Goal: Information Seeking & Learning: Learn about a topic

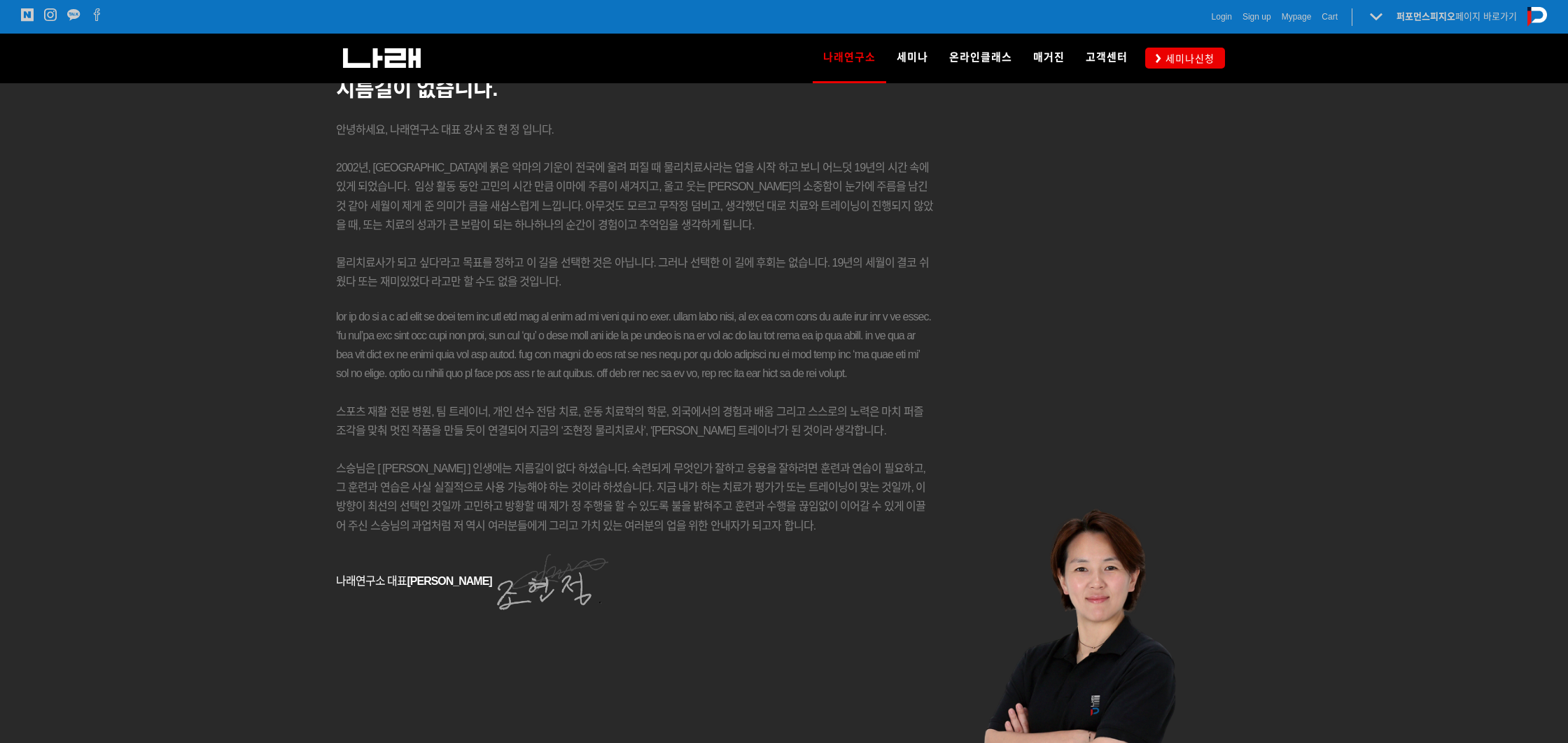
scroll to position [2048, 0]
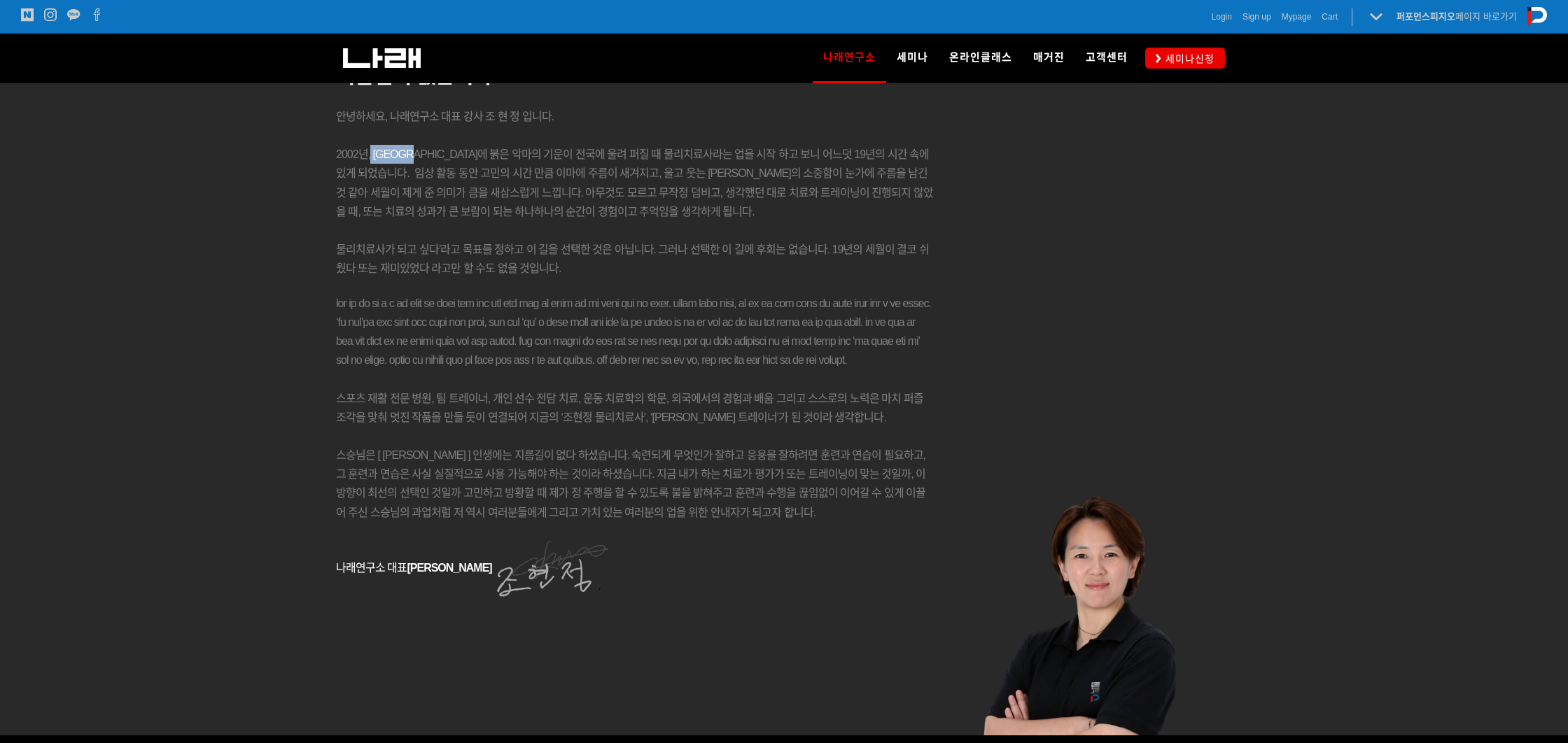
drag, startPoint x: 369, startPoint y: 146, endPoint x: 705, endPoint y: 249, distance: 351.4
click at [517, 181] on p "2002년, 대한민국에 붉은 악마의 기운이 전국에 울려 퍼질 때 물리치료사라는 업을 시작 하고 보니 어느덧 19년의 시간 속에 있게 되었습니다…" at bounding box center [635, 182] width 597 height 76
click at [749, 268] on p "물리치료사가 되고 싶다’라고 목표를 정하고 이 길을 선택한 것은 아닙니다. 그러나 선택한 이 길에 후회는 없습니다. 19년의 세월이 결코 쉬웠…" at bounding box center [635, 258] width 597 height 38
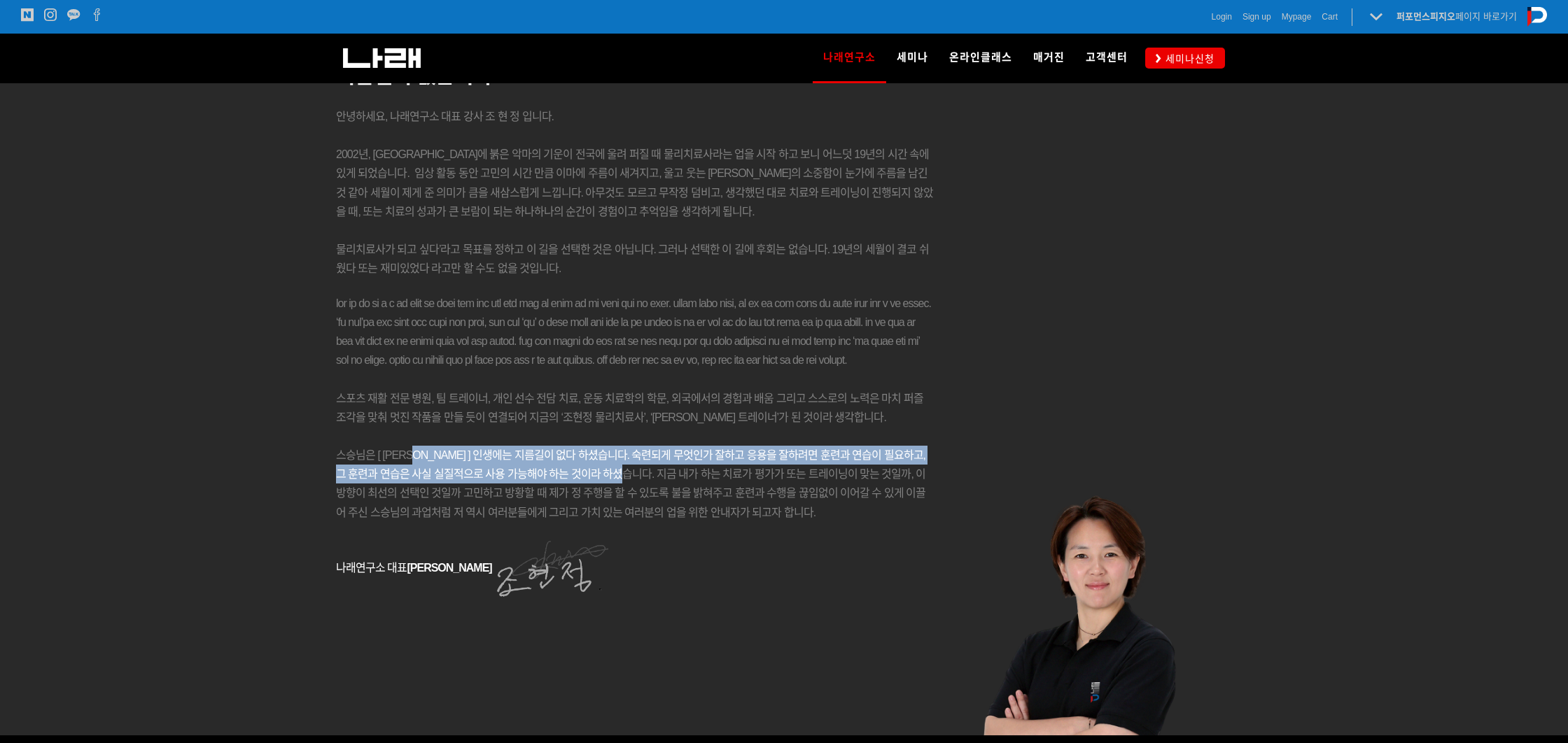
drag, startPoint x: 402, startPoint y: 536, endPoint x: 573, endPoint y: 556, distance: 172.2
click at [569, 522] on p "스승님은 [ Clare C. Frank ] 인생에는 지름길이 없다 하셨습니다. 숙련되게 무엇인가 잘하고 응용을 잘하려면 훈련과 연습이 필요하고…" at bounding box center [635, 483] width 597 height 76
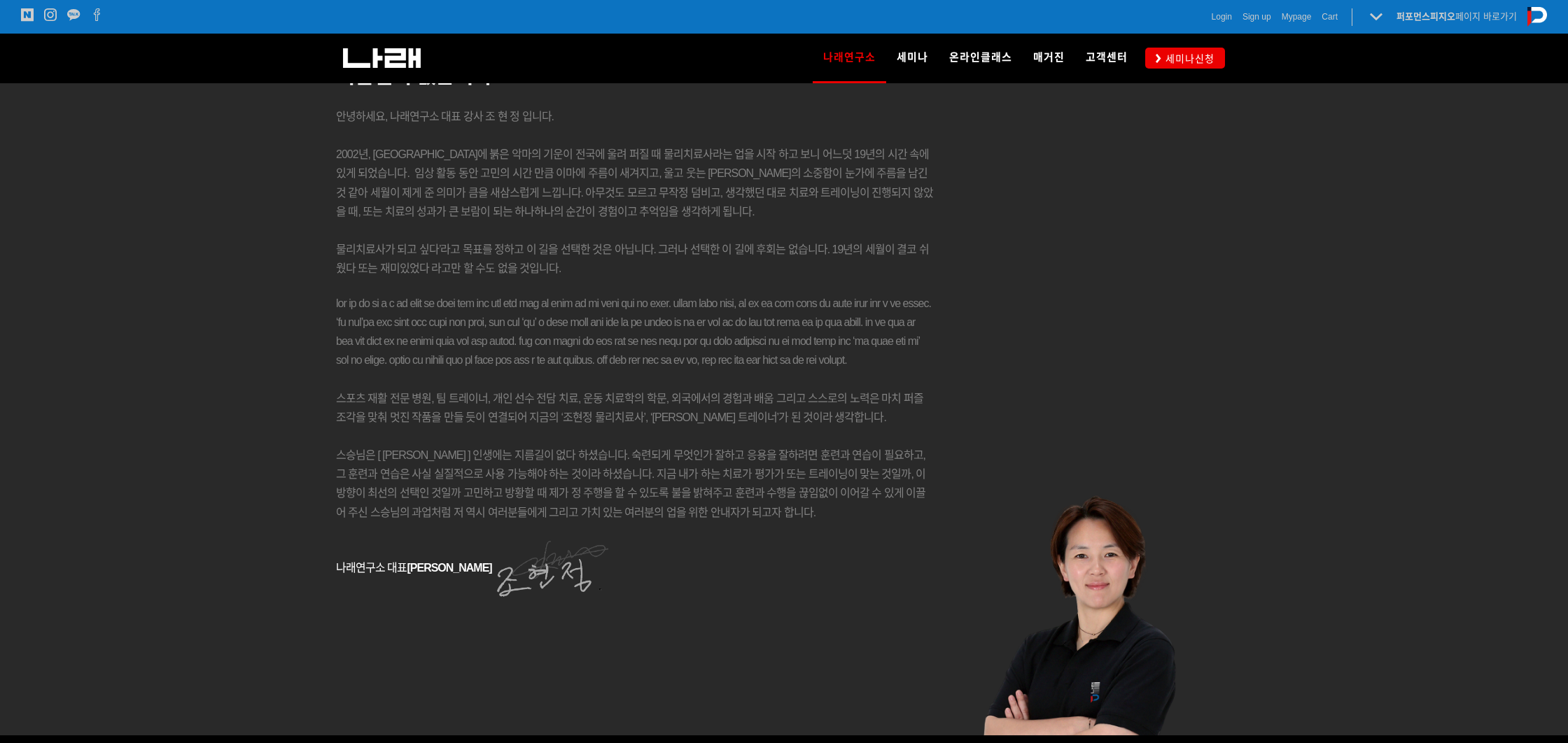
click at [703, 518] on span "스승님은 [ Clare C. Frank ] 인생에는 지름길이 없다 하셨습니다. 숙련되게 무엇인가 잘하고 응용을 잘하려면 훈련과 연습이 필요하고…" at bounding box center [631, 483] width 590 height 69
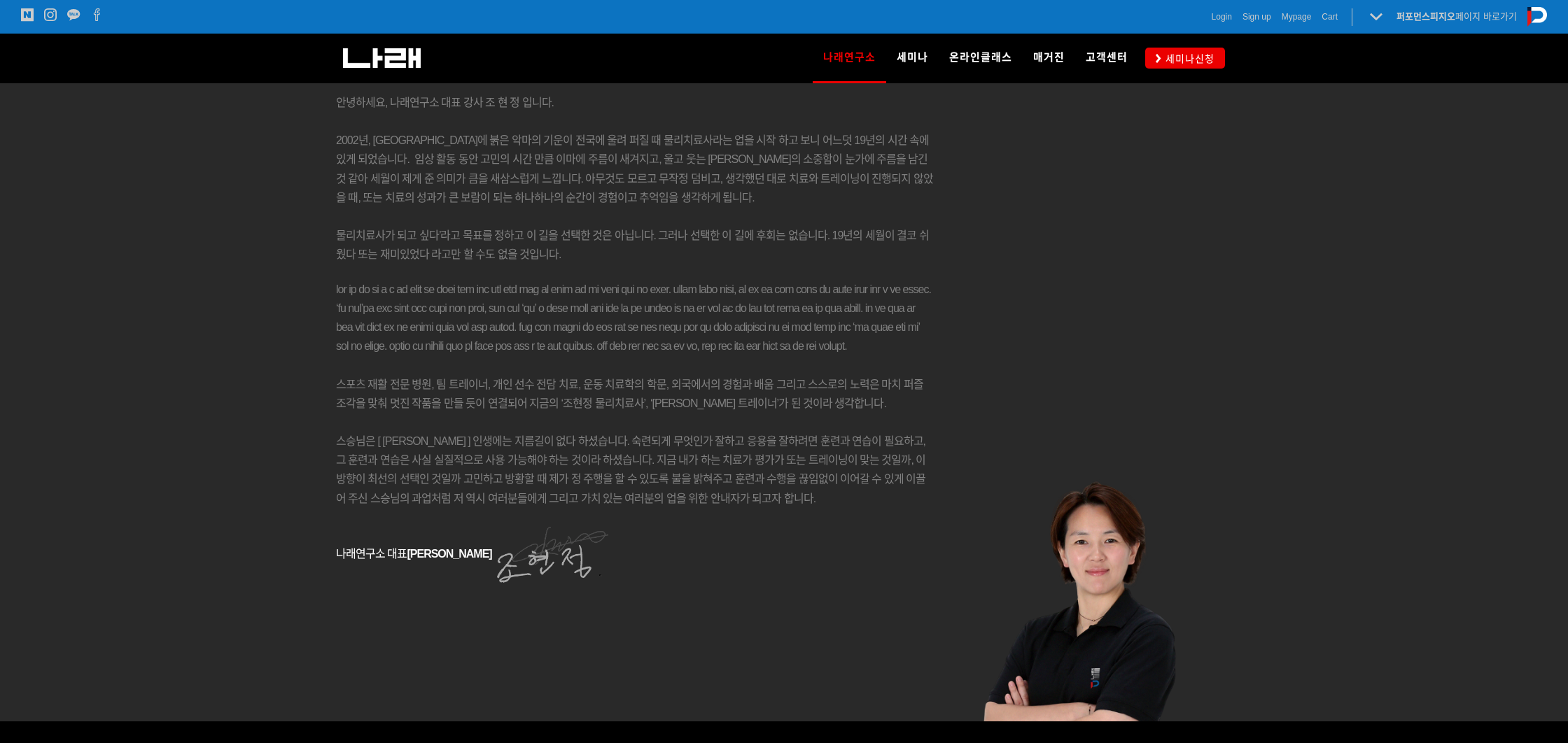
scroll to position [2074, 0]
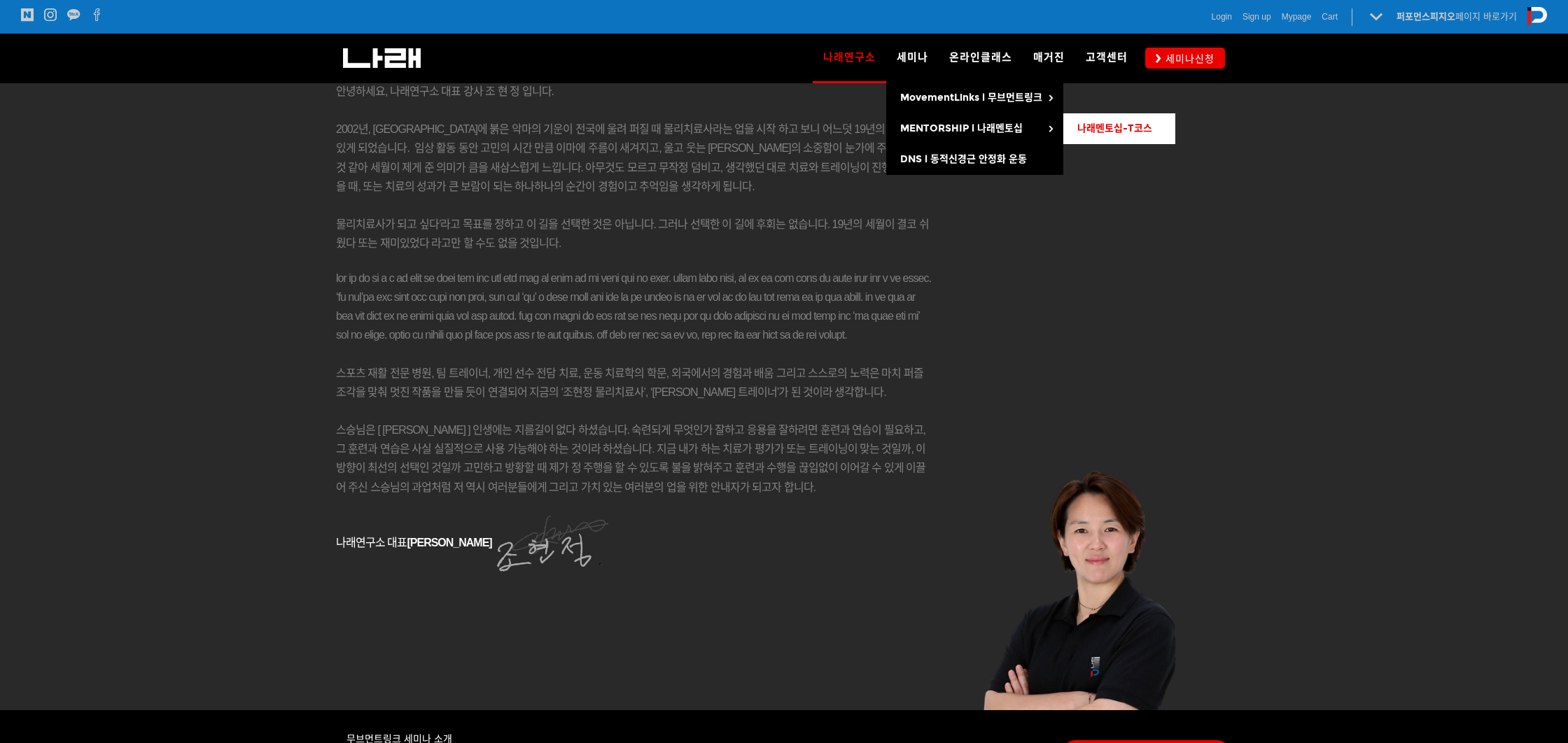
click at [1120, 127] on span "나래멘토십-T코스" at bounding box center [1115, 128] width 75 height 12
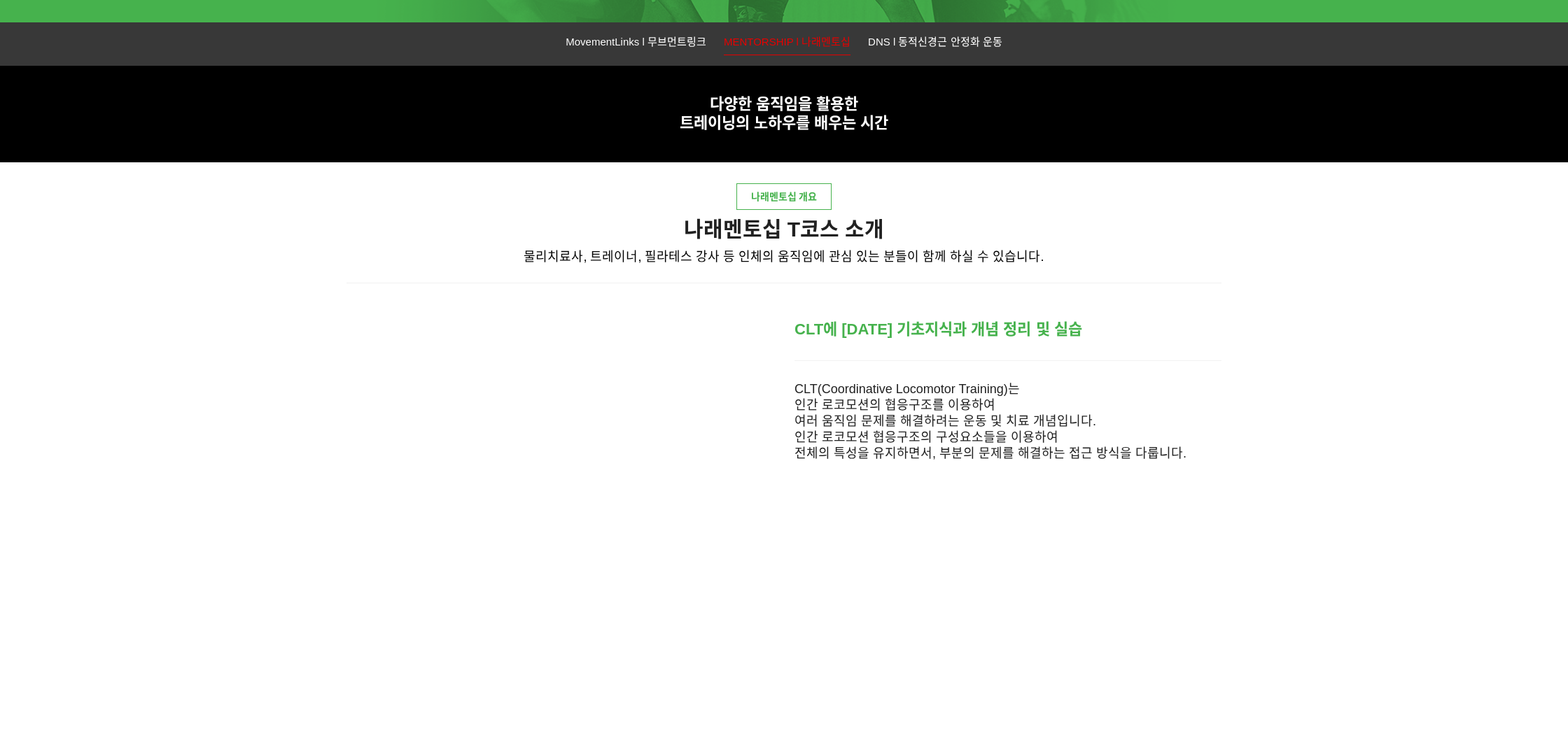
scroll to position [364, 0]
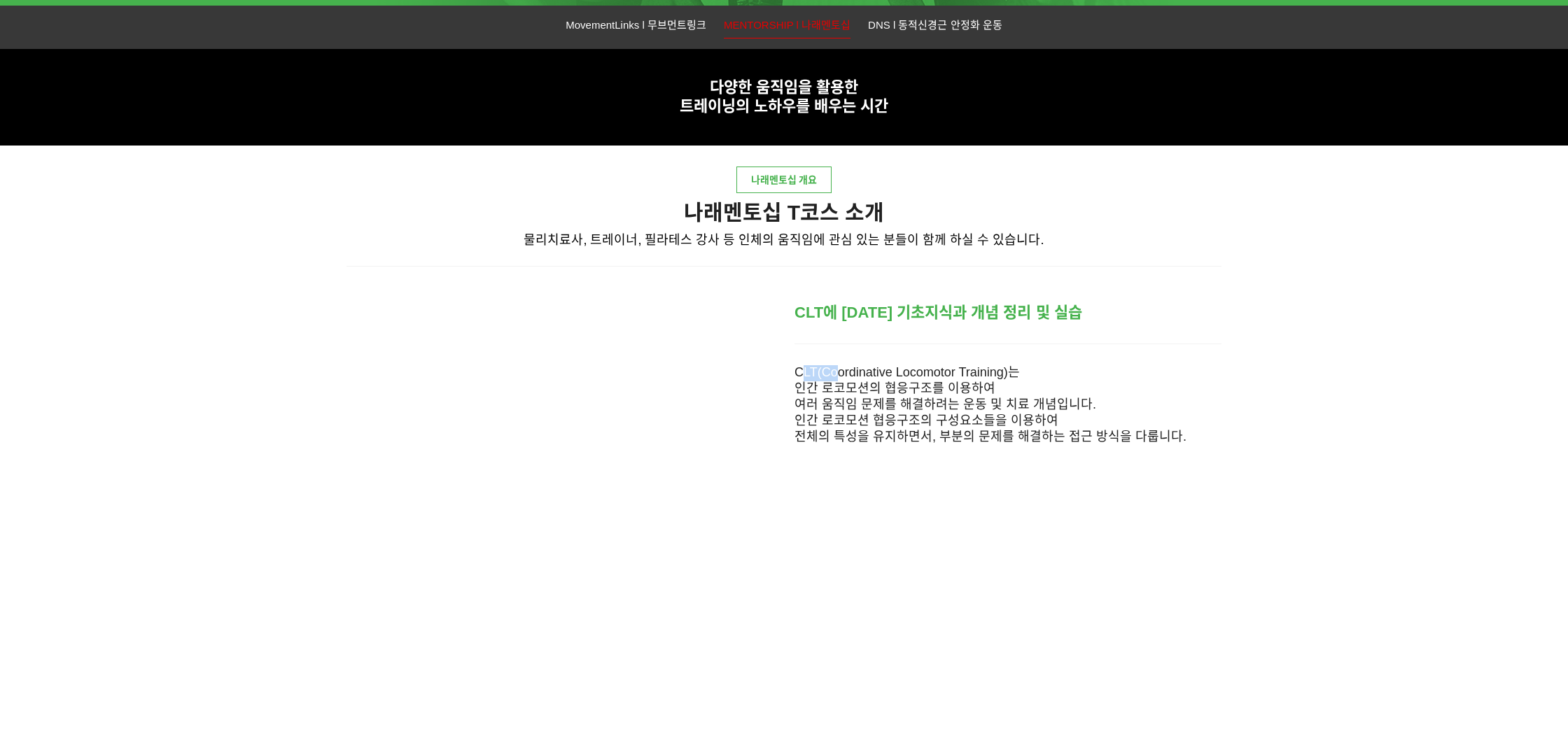
drag, startPoint x: 802, startPoint y: 379, endPoint x: 1016, endPoint y: 418, distance: 217.5
click at [918, 374] on p "CLT(Coordinative Locomotor Training)는 인간 로코모션의 협응구조를 이용하여 여러 움직임 문제를 해결하려는 운동 및…" at bounding box center [1008, 405] width 426 height 80
click at [1028, 440] on span "전체의 특성을 유지하면서, 부분의 문제를 해결하는 접근 방식을 다룹니다." at bounding box center [990, 436] width 392 height 14
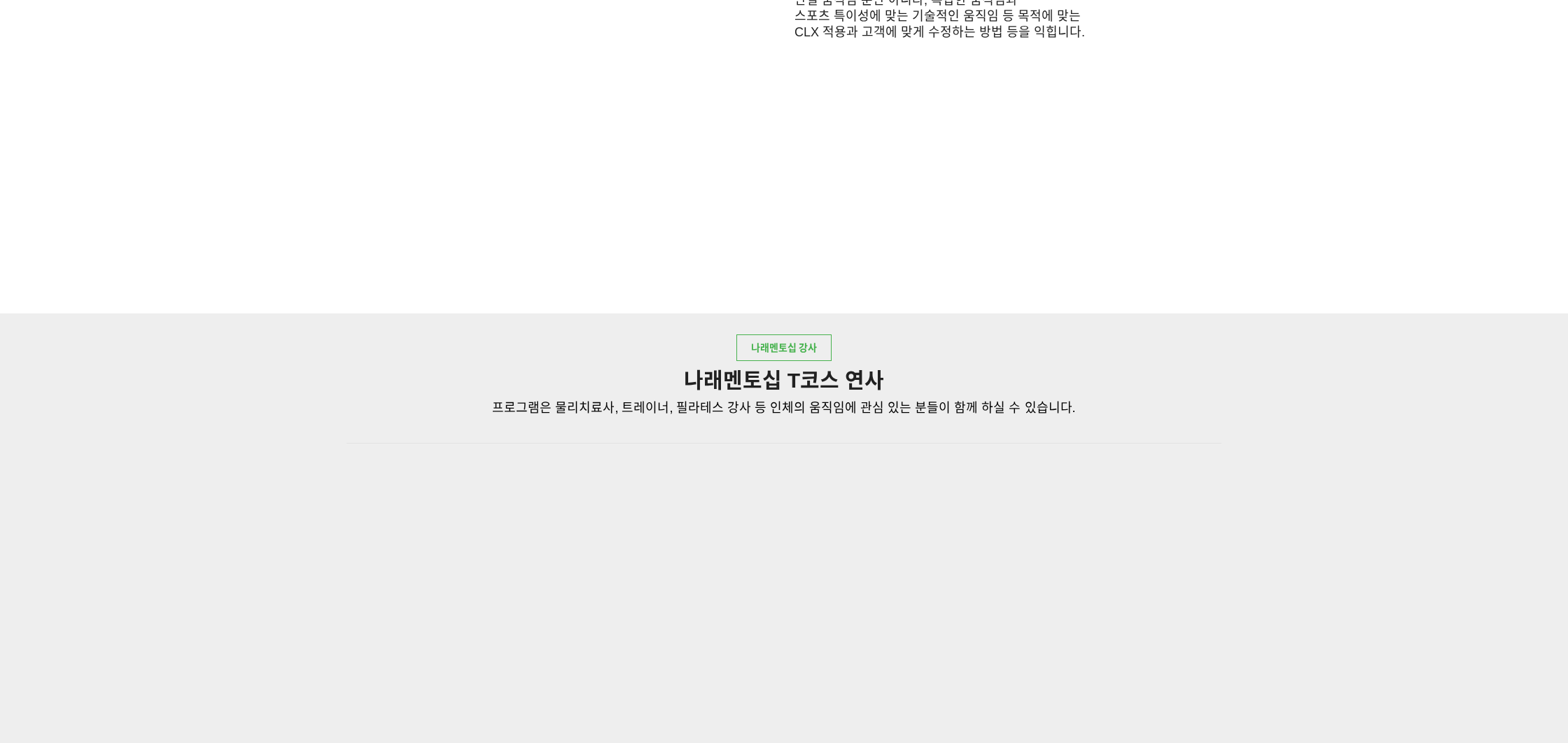
scroll to position [1850, 0]
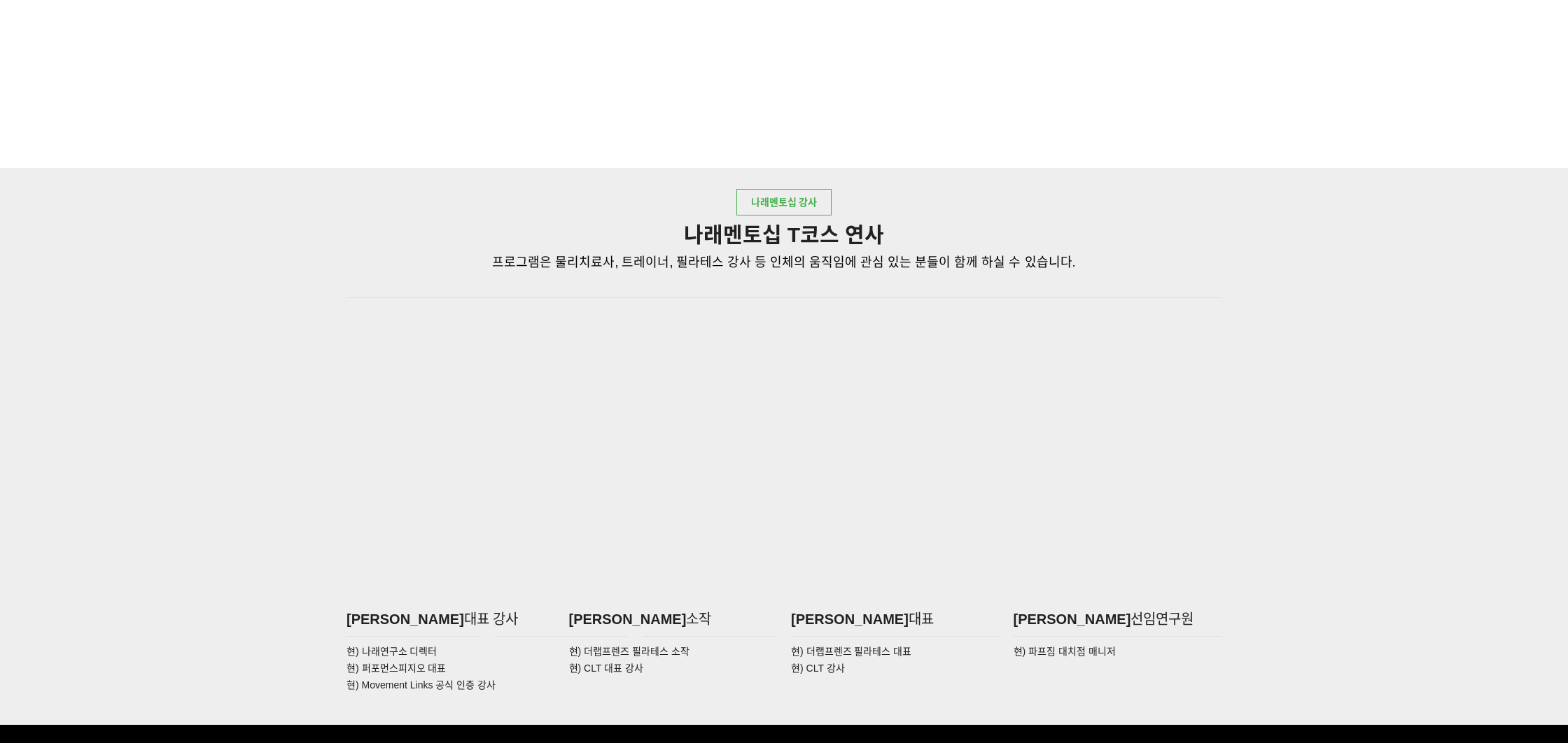
click at [784, 263] on span "프로그램은 물리치료사, 트레이너, 필라테스 강사 등 인체의 움직임에 관심 있는 분들이 함께 하실 수 있습니다." at bounding box center [783, 262] width 583 height 14
click at [824, 346] on div at bounding box center [895, 454] width 208 height 298
drag, startPoint x: 436, startPoint y: 609, endPoint x: 513, endPoint y: 612, distance: 77.1
click at [494, 611] on p "조현정 대표 강사" at bounding box center [450, 620] width 208 height 18
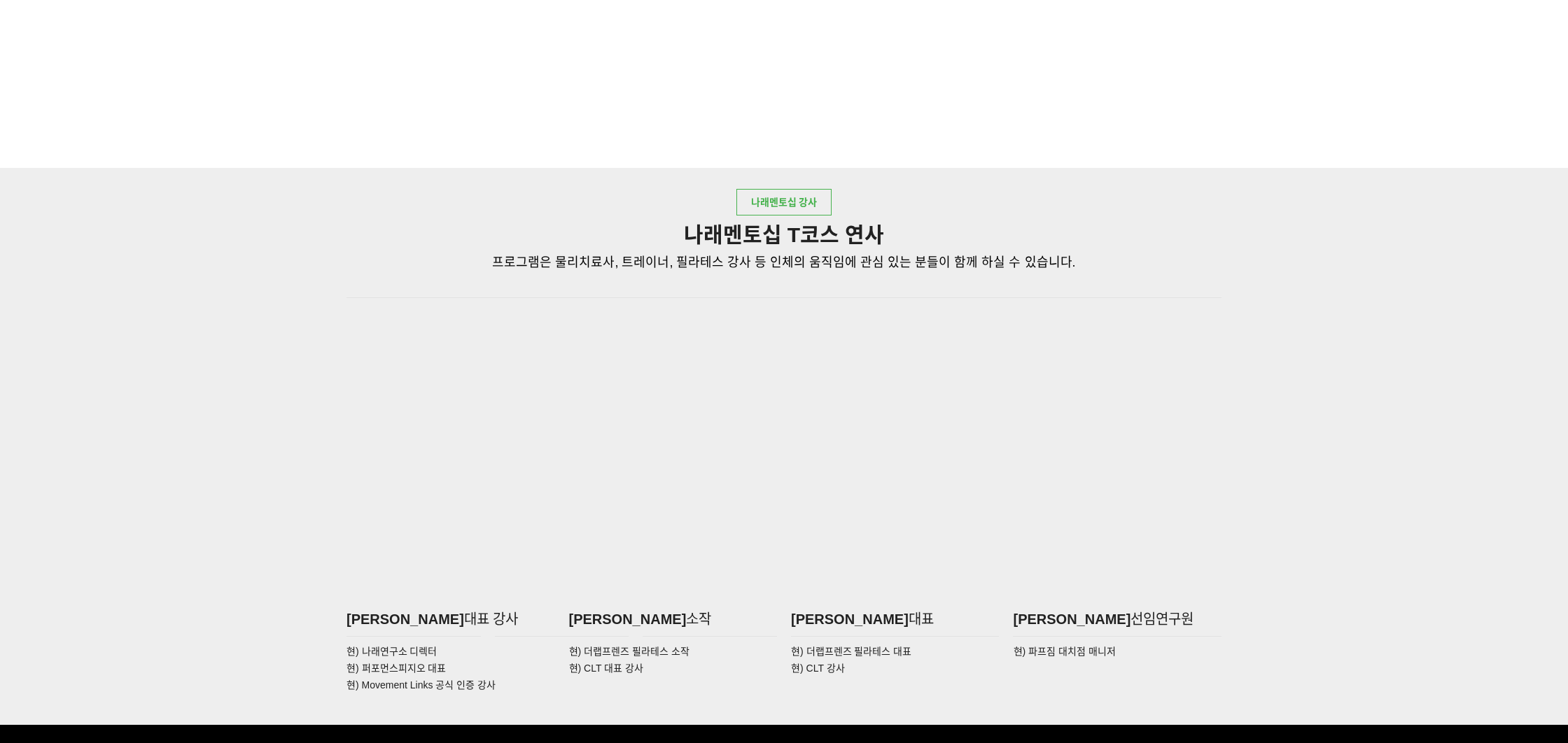
click at [513, 612] on p "조현정 대표 강사" at bounding box center [450, 620] width 208 height 18
drag, startPoint x: 738, startPoint y: 617, endPoint x: 899, endPoint y: 626, distance: 161.3
click at [852, 619] on div "조현정 대표 강사 이문규 소작 박혜령 대표 조민석 선임연구원" at bounding box center [784, 619] width 889 height 25
click at [922, 592] on div at bounding box center [895, 454] width 208 height 298
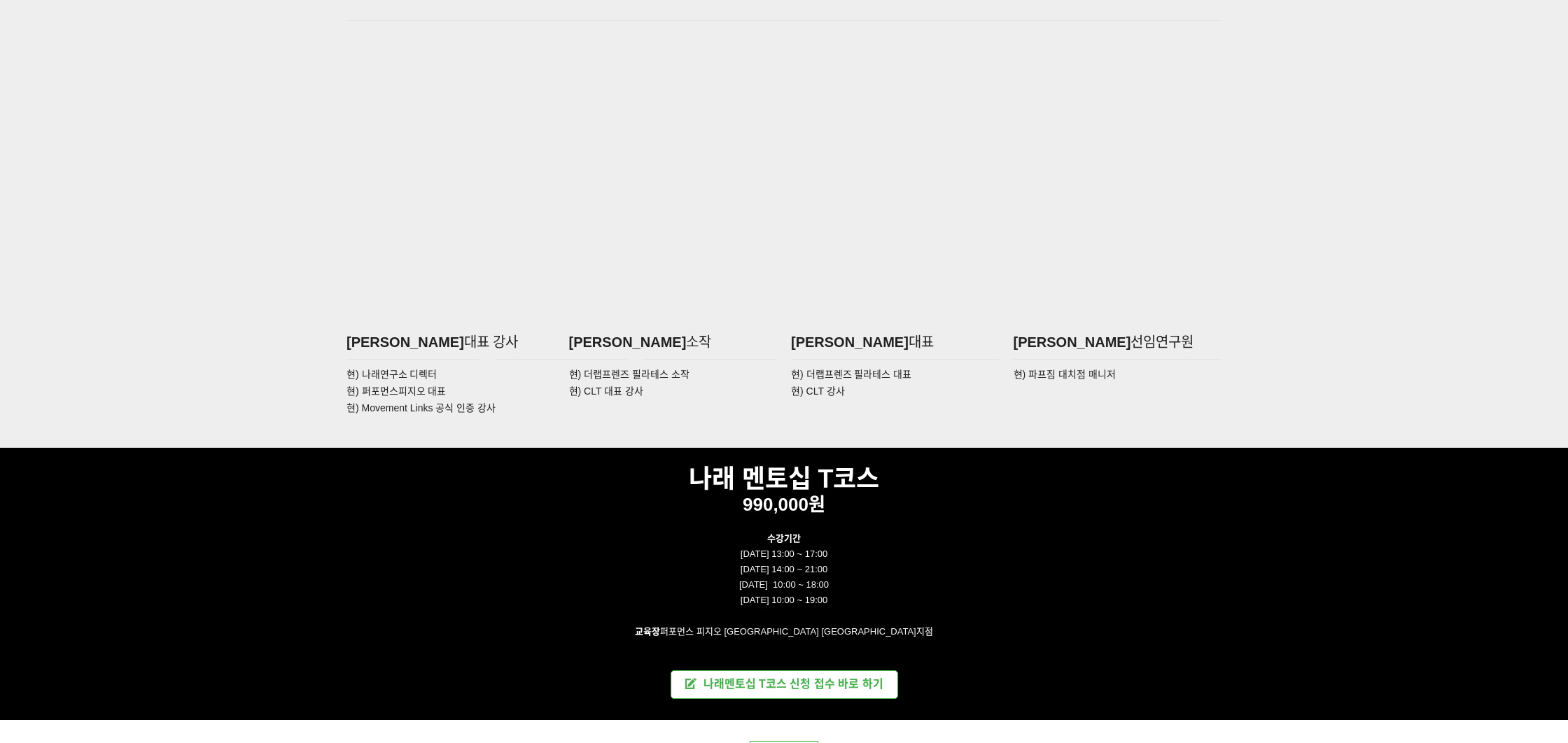
scroll to position [2132, 0]
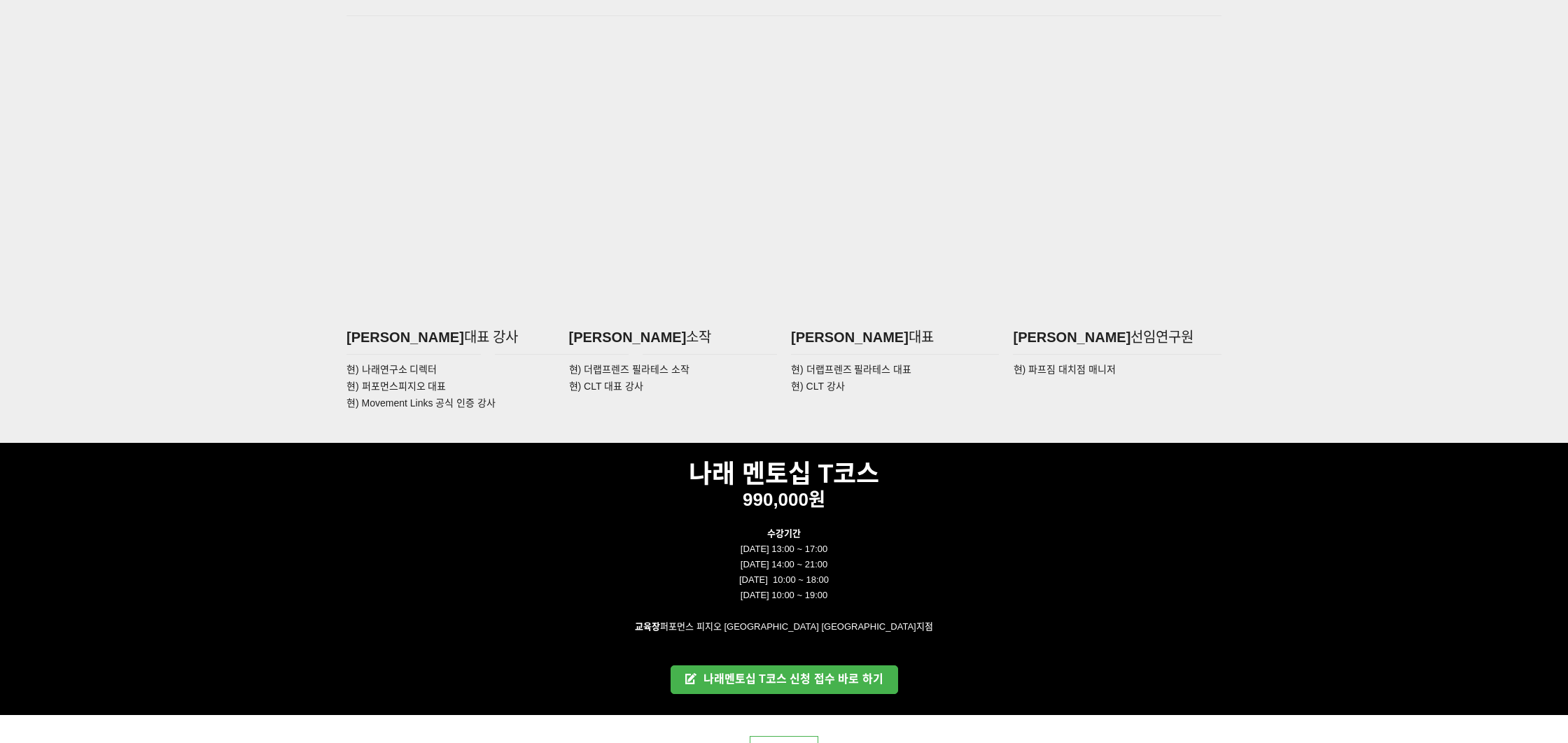
click at [655, 521] on p at bounding box center [784, 518] width 875 height 15
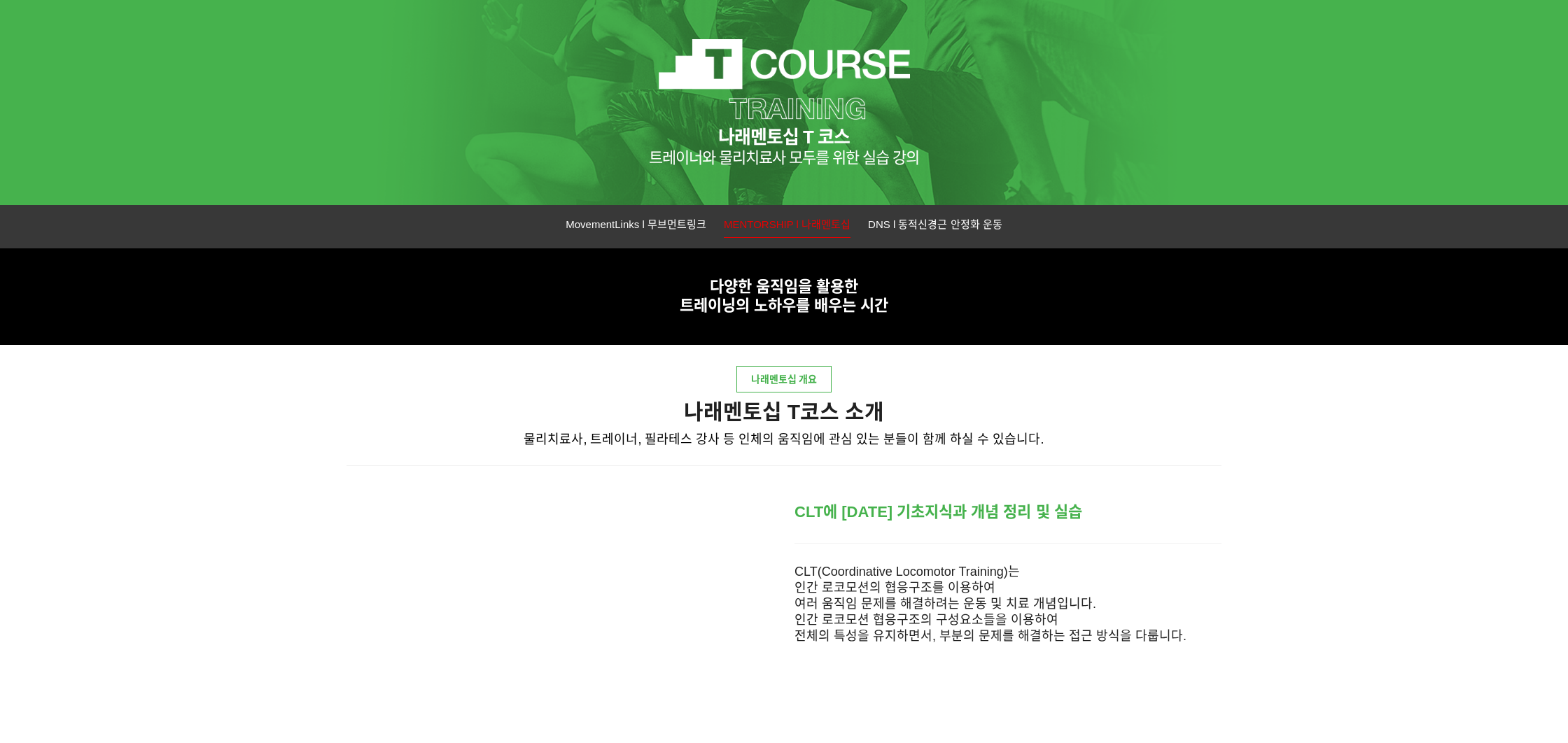
scroll to position [0, 0]
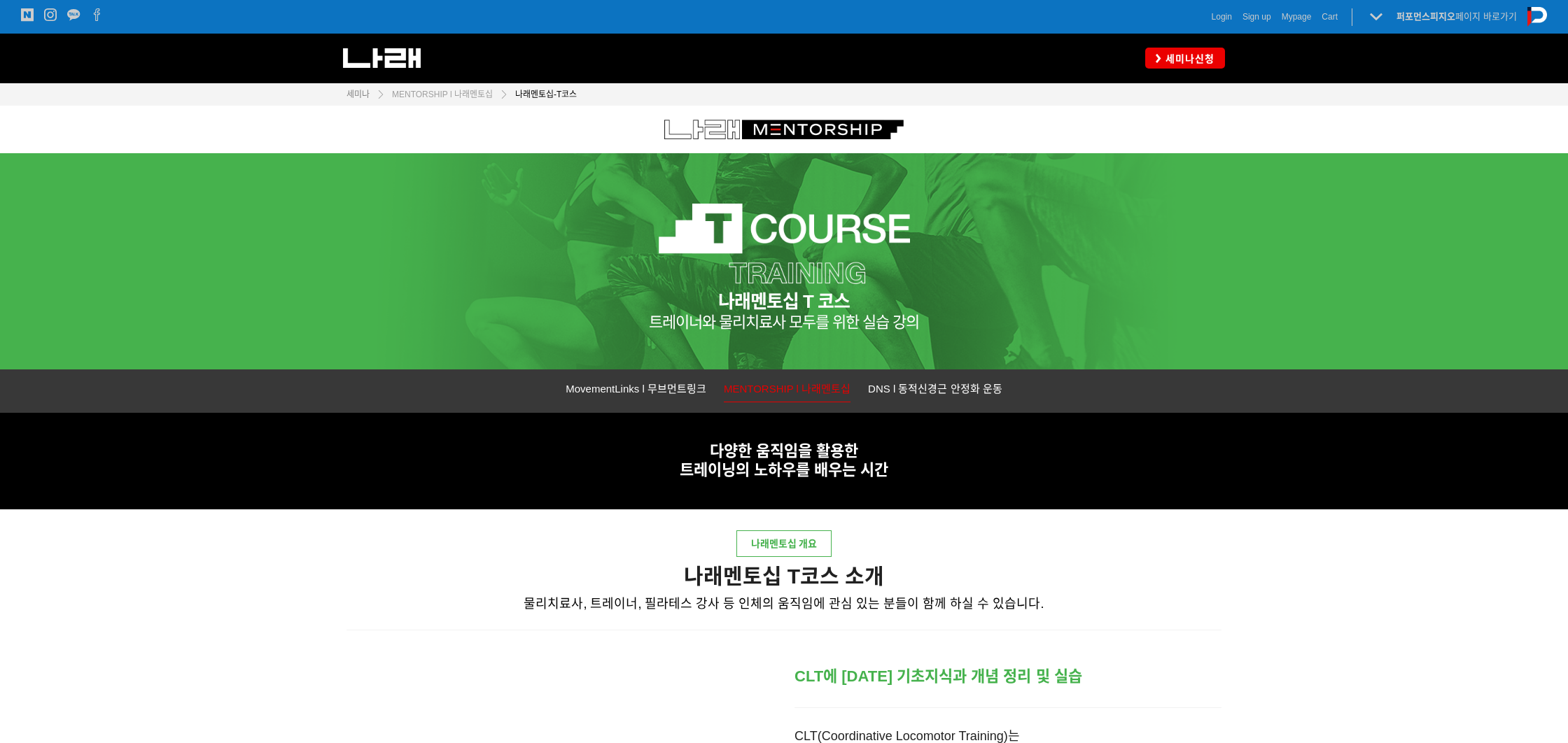
click at [363, 94] on span "세미나" at bounding box center [358, 94] width 23 height 10
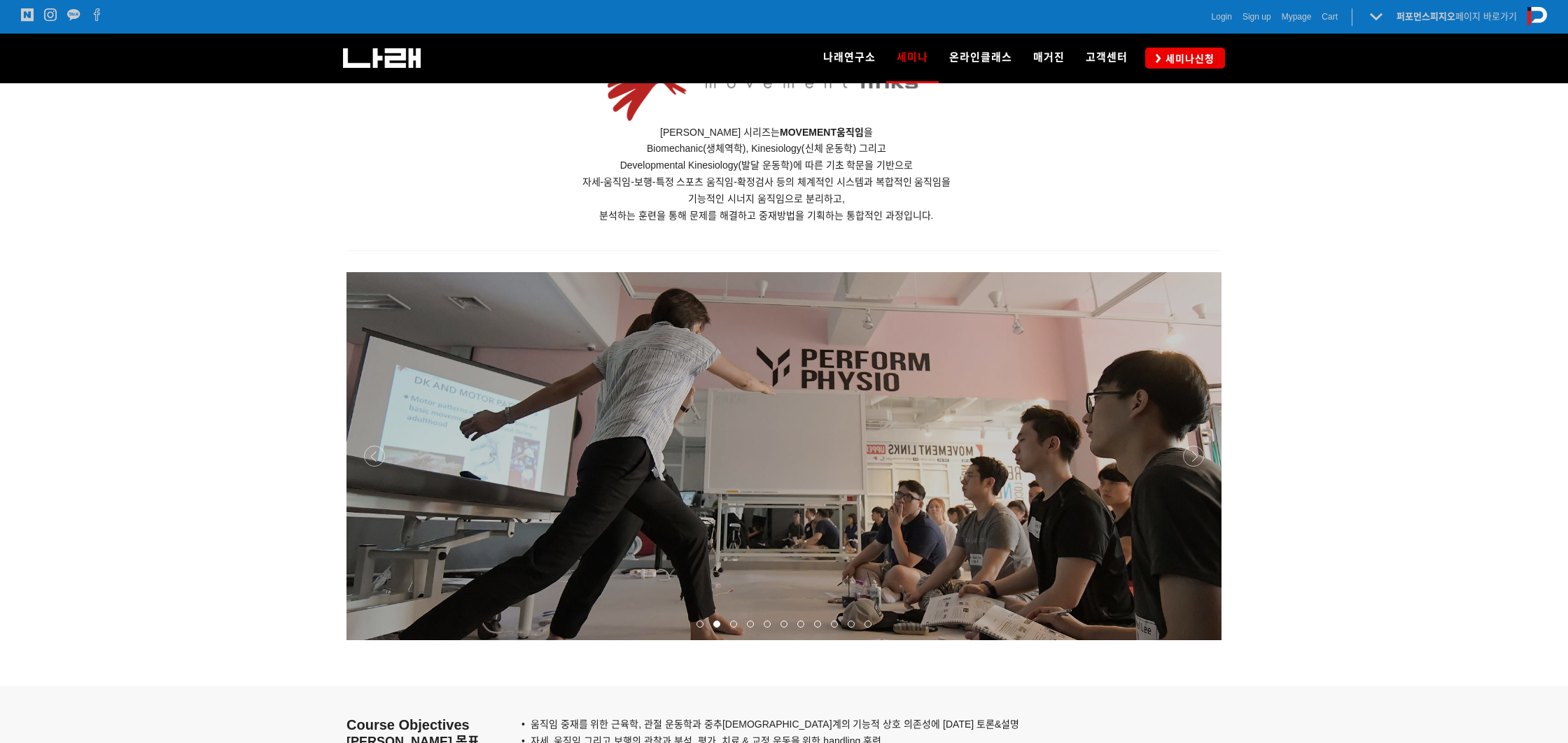
scroll to position [976, 0]
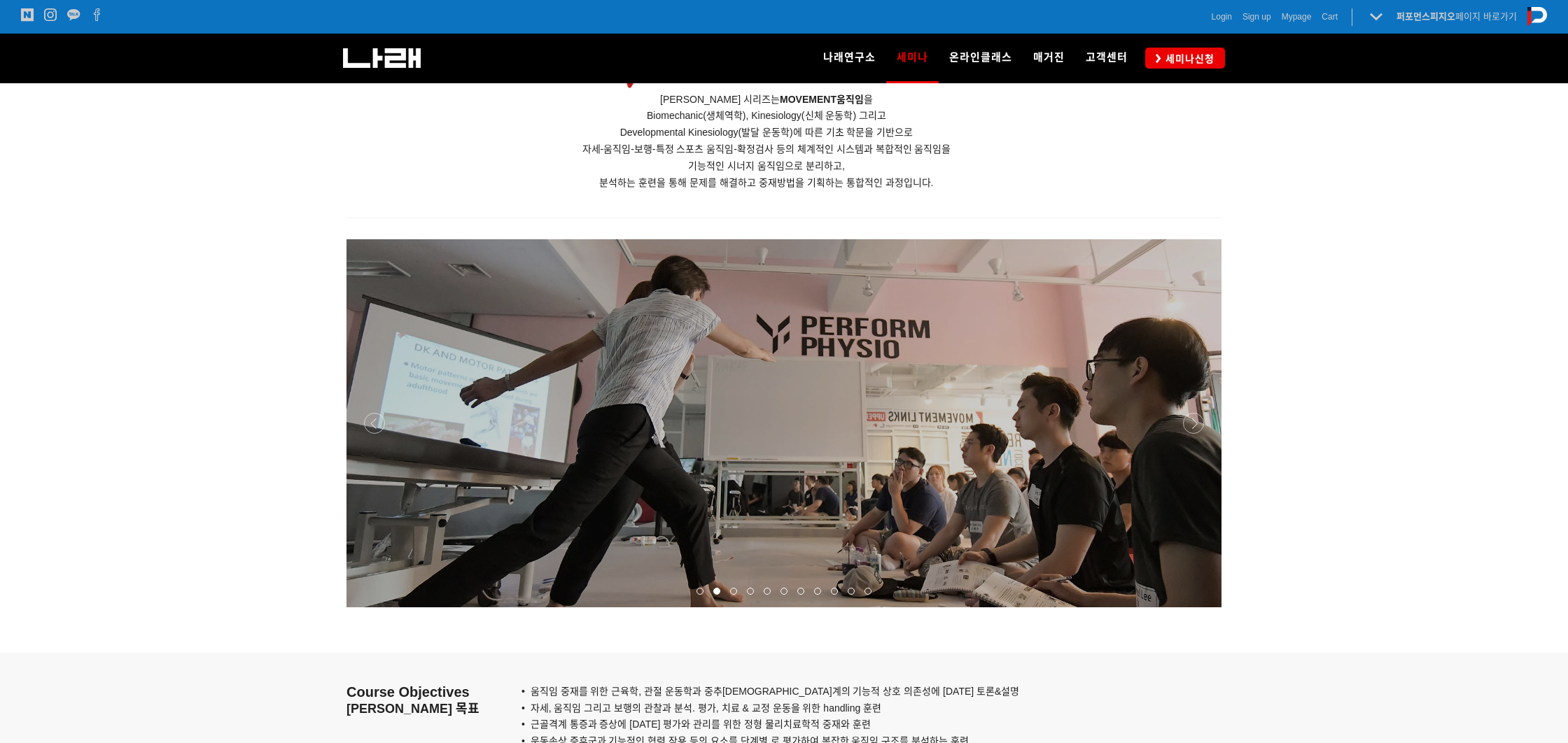
click at [1195, 607] on div at bounding box center [784, 607] width 875 height 0
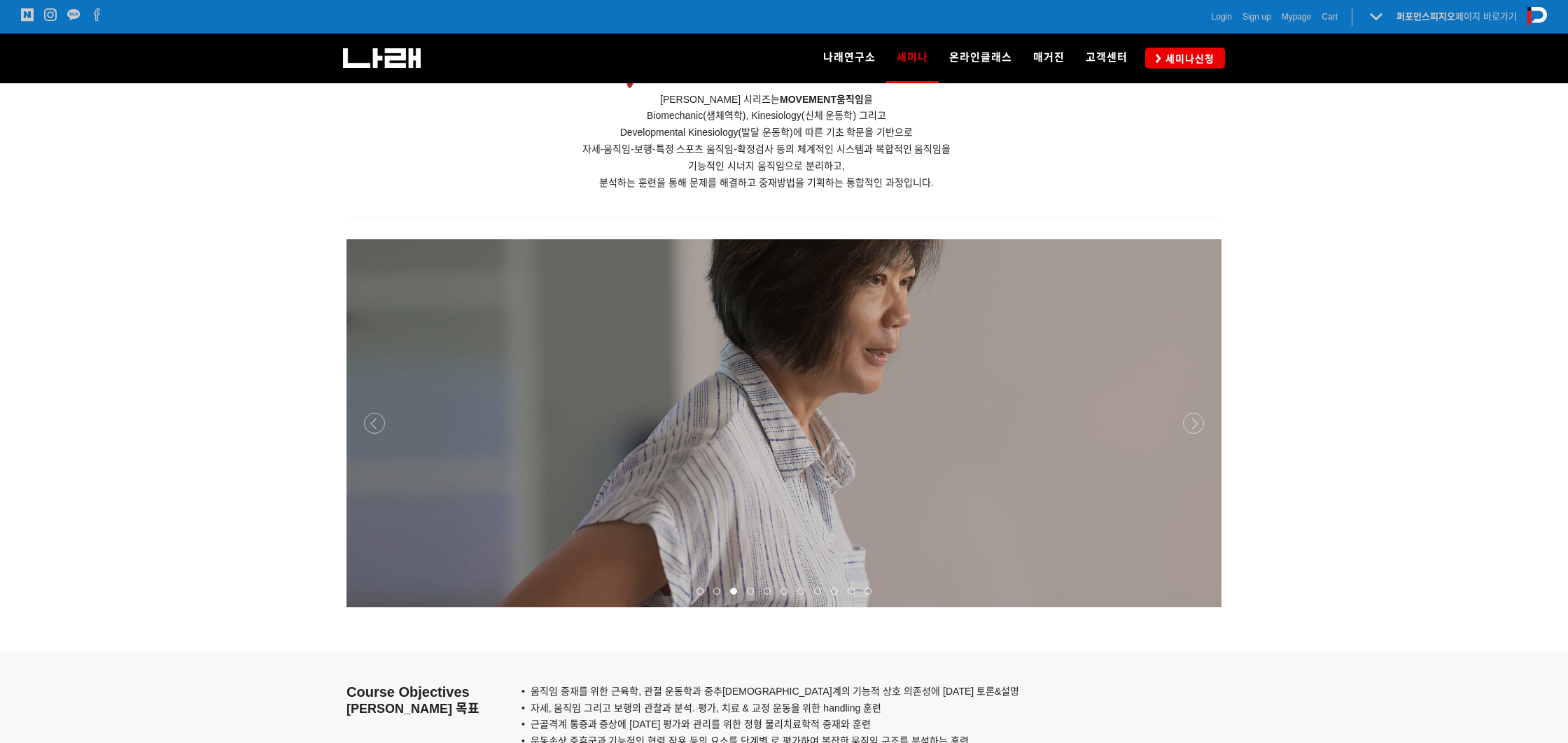
click at [1195, 607] on div at bounding box center [784, 607] width 875 height 0
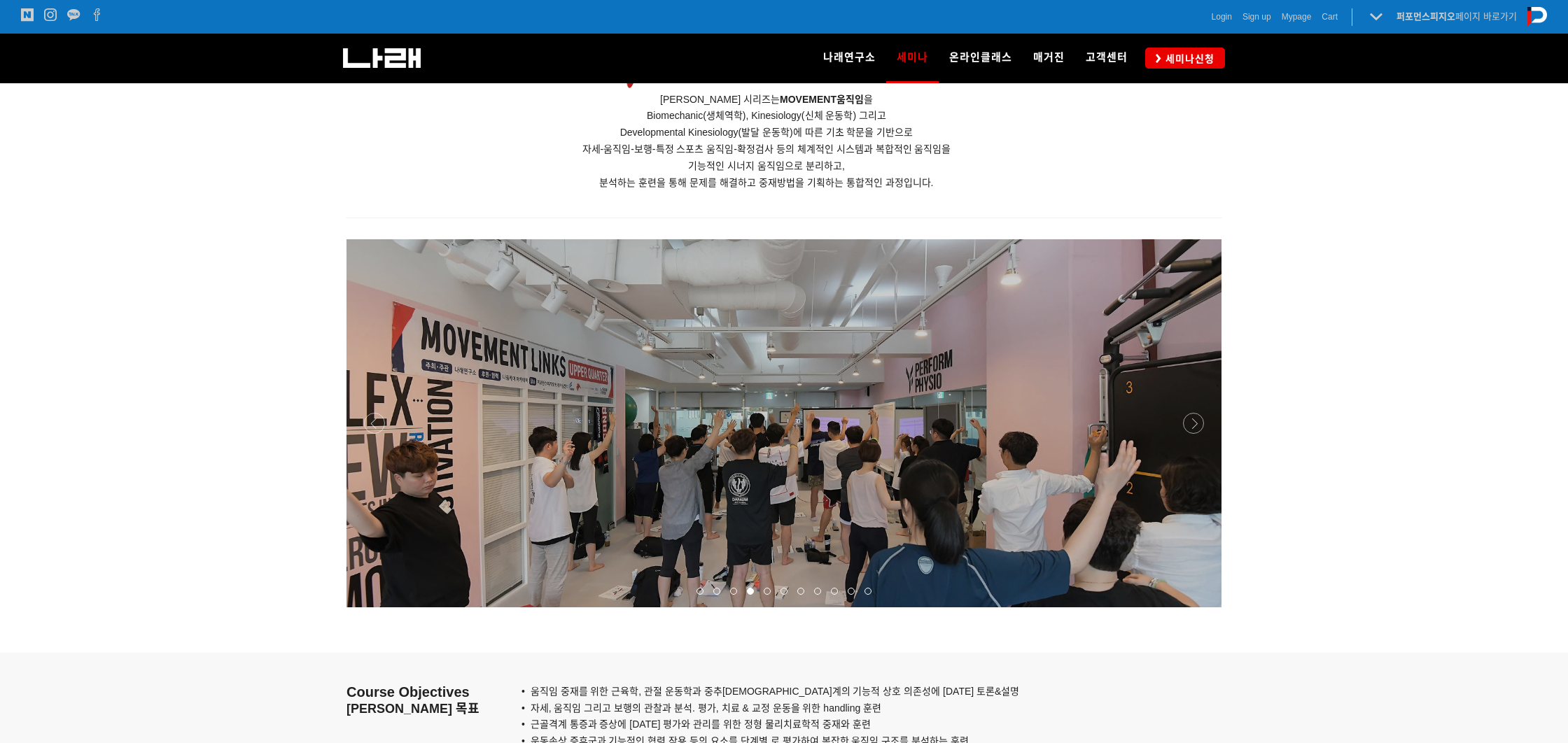
click at [1195, 607] on div at bounding box center [784, 607] width 875 height 0
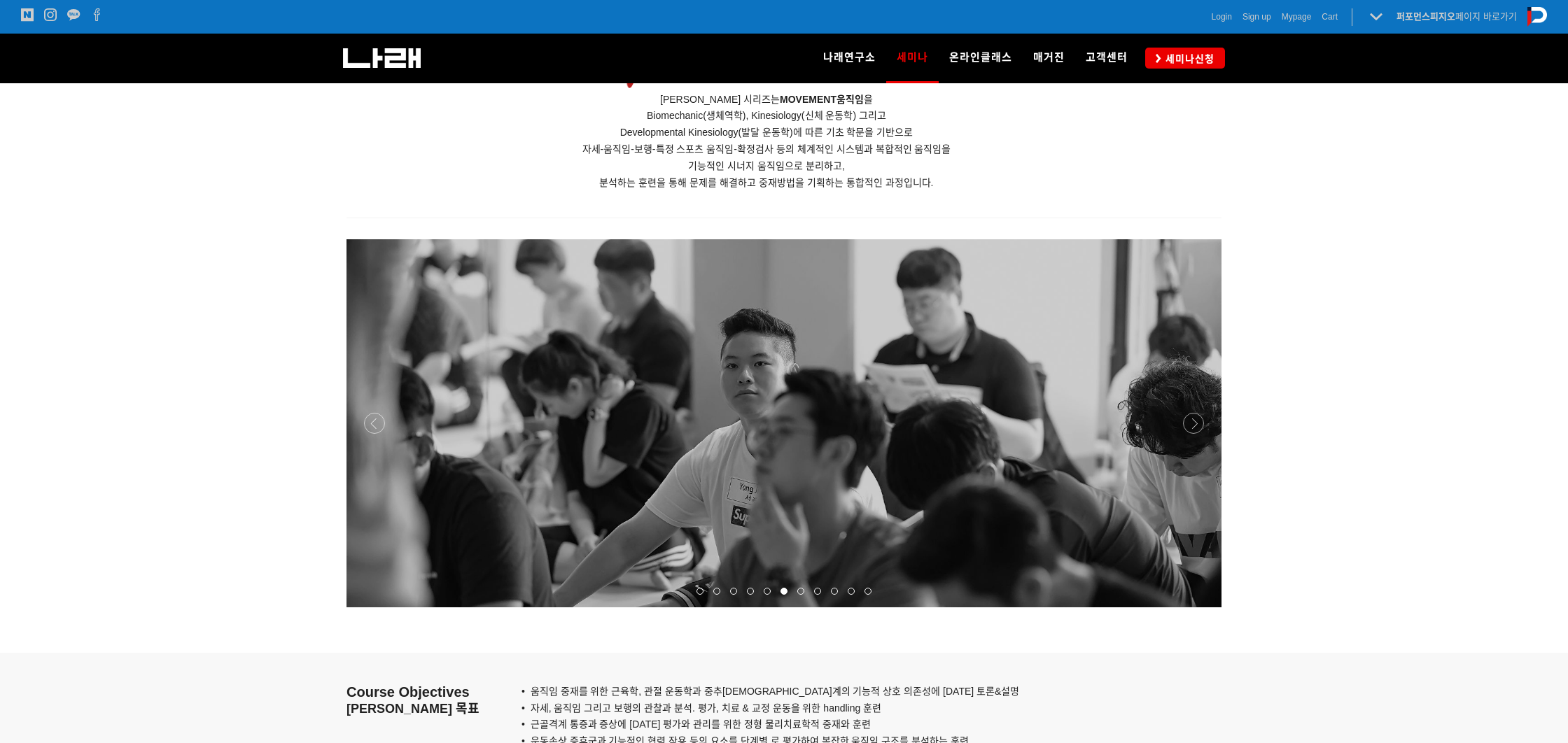
click at [375, 607] on div at bounding box center [784, 607] width 875 height 0
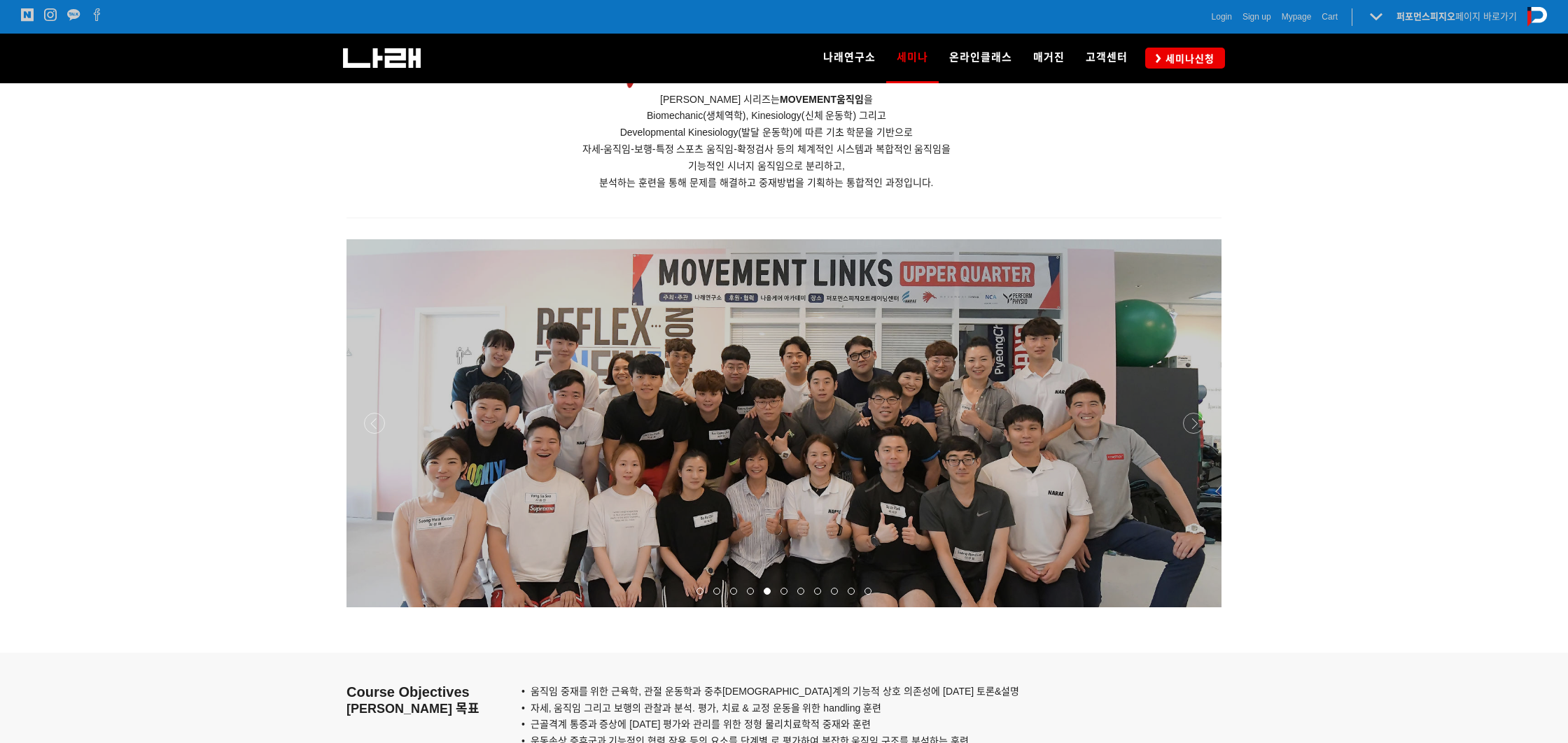
click at [1190, 607] on div at bounding box center [784, 607] width 875 height 0
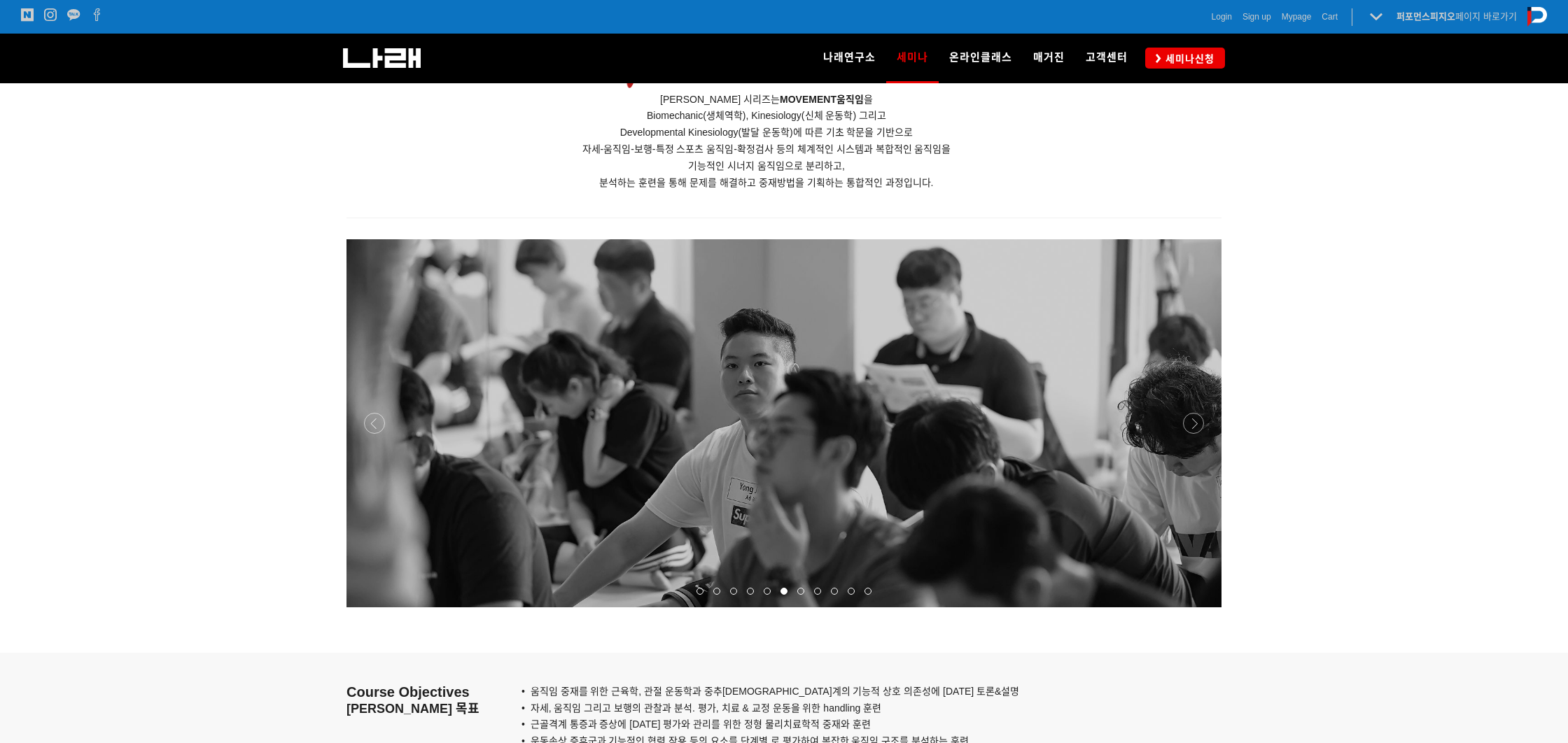
click at [1190, 607] on div at bounding box center [784, 607] width 875 height 0
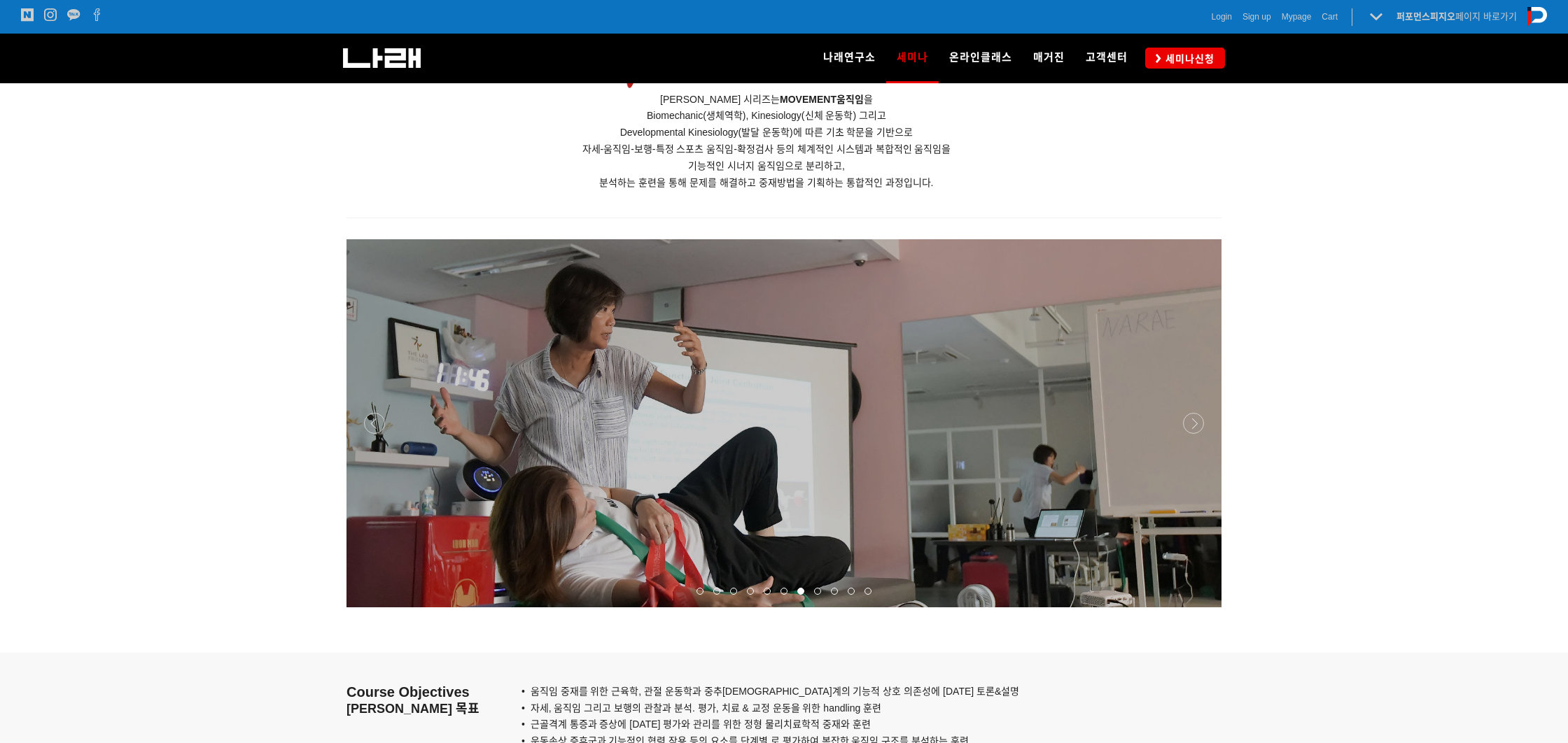
click at [1190, 607] on div at bounding box center [784, 607] width 875 height 0
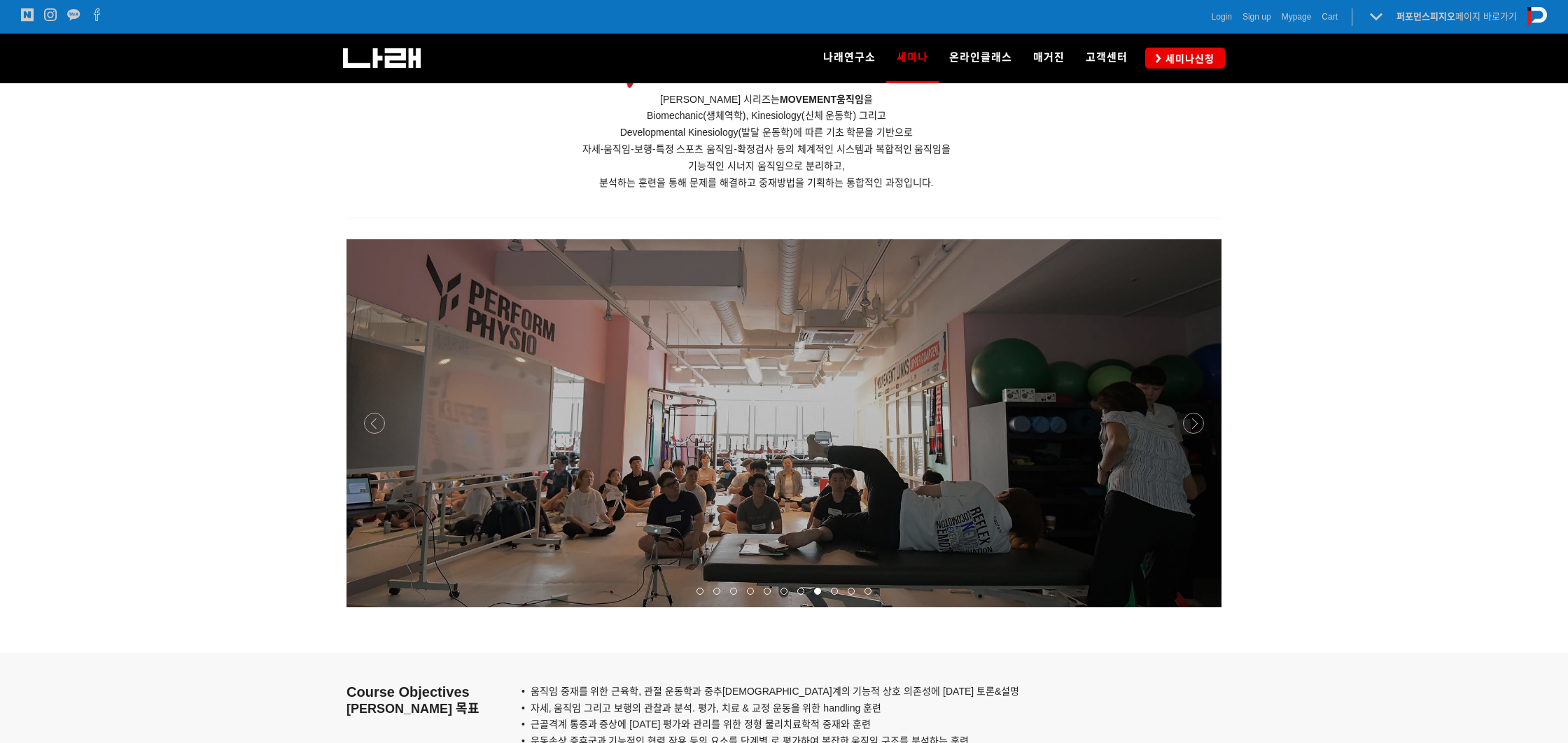
click at [1190, 607] on div at bounding box center [784, 607] width 875 height 0
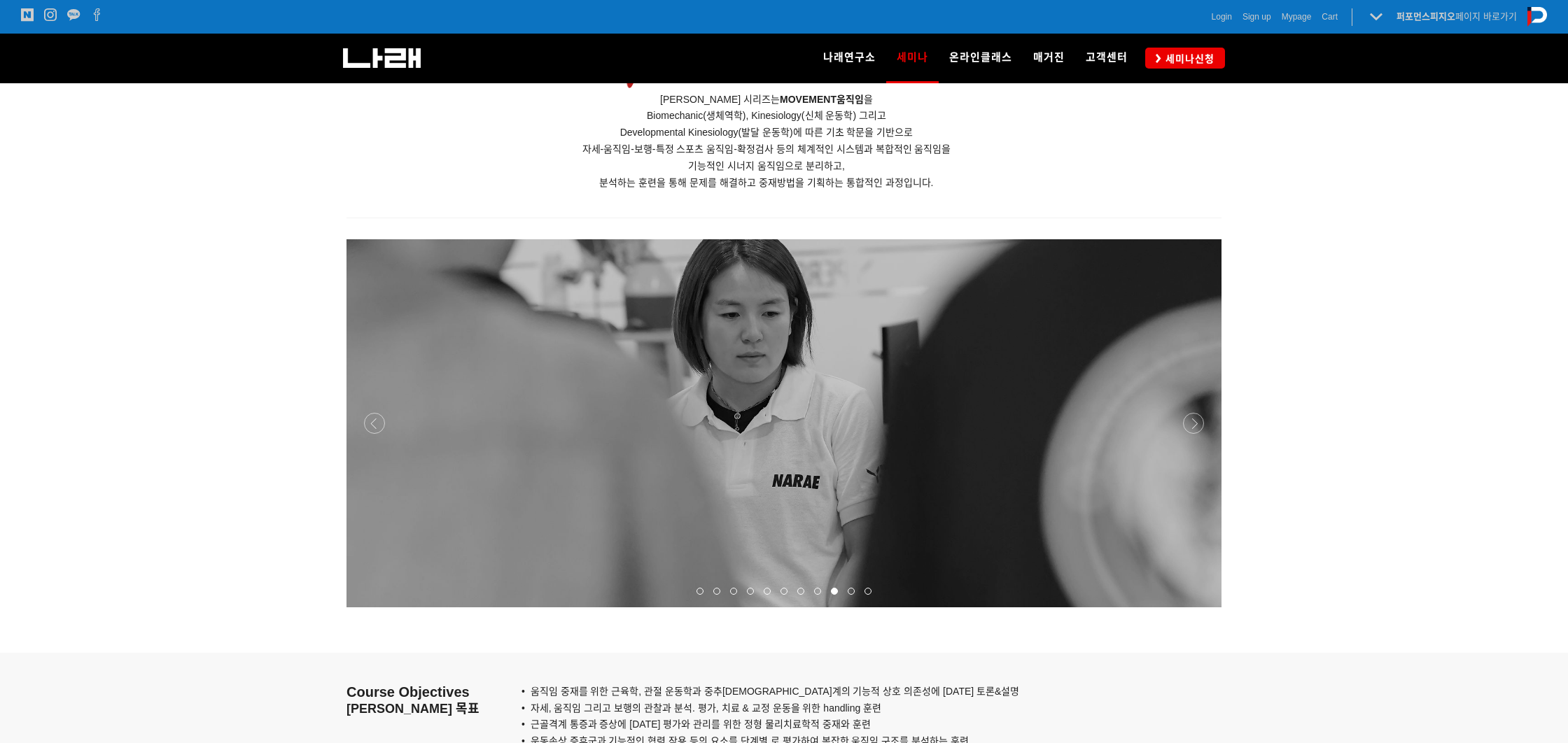
click at [1190, 607] on div at bounding box center [784, 607] width 875 height 0
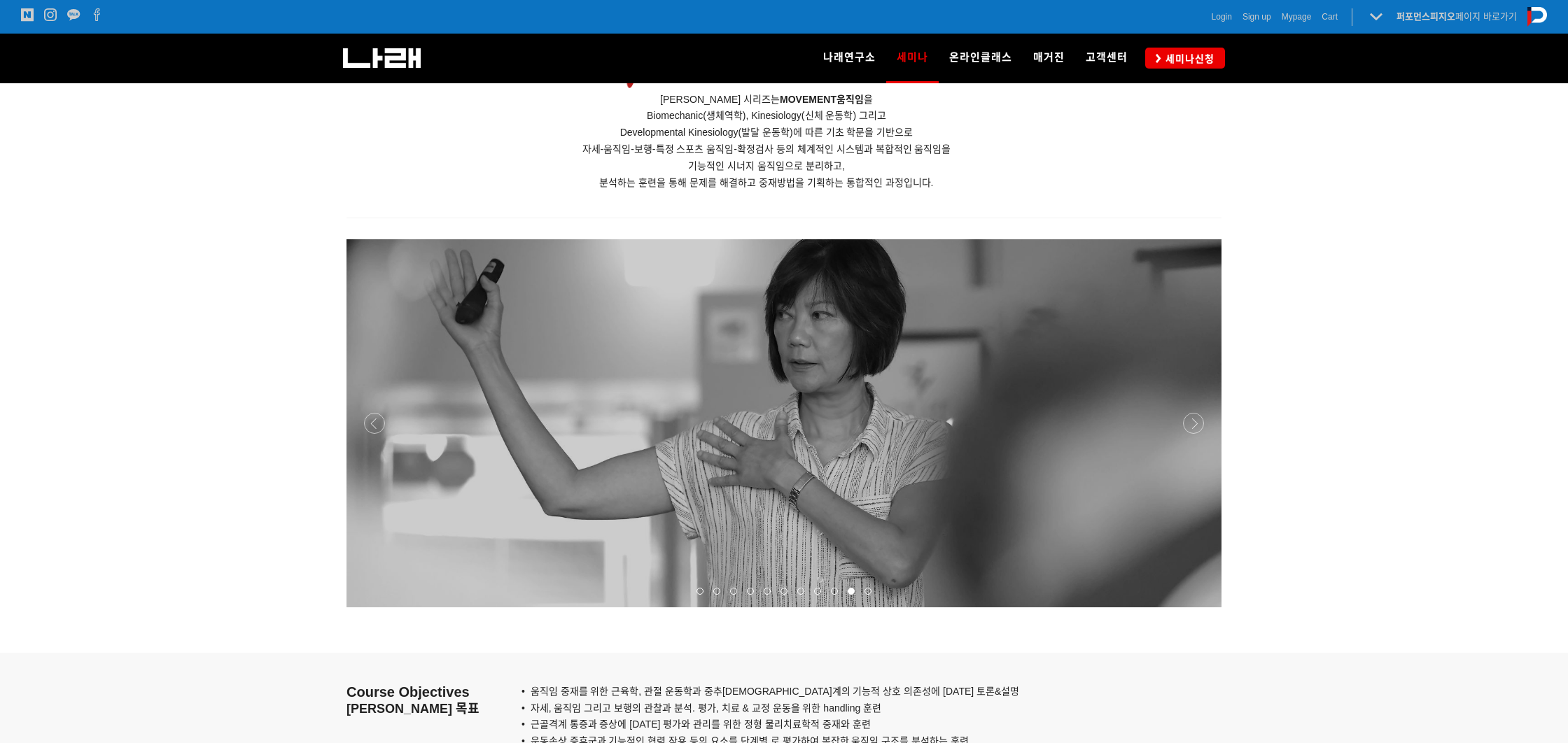
click at [1190, 607] on div at bounding box center [784, 607] width 875 height 0
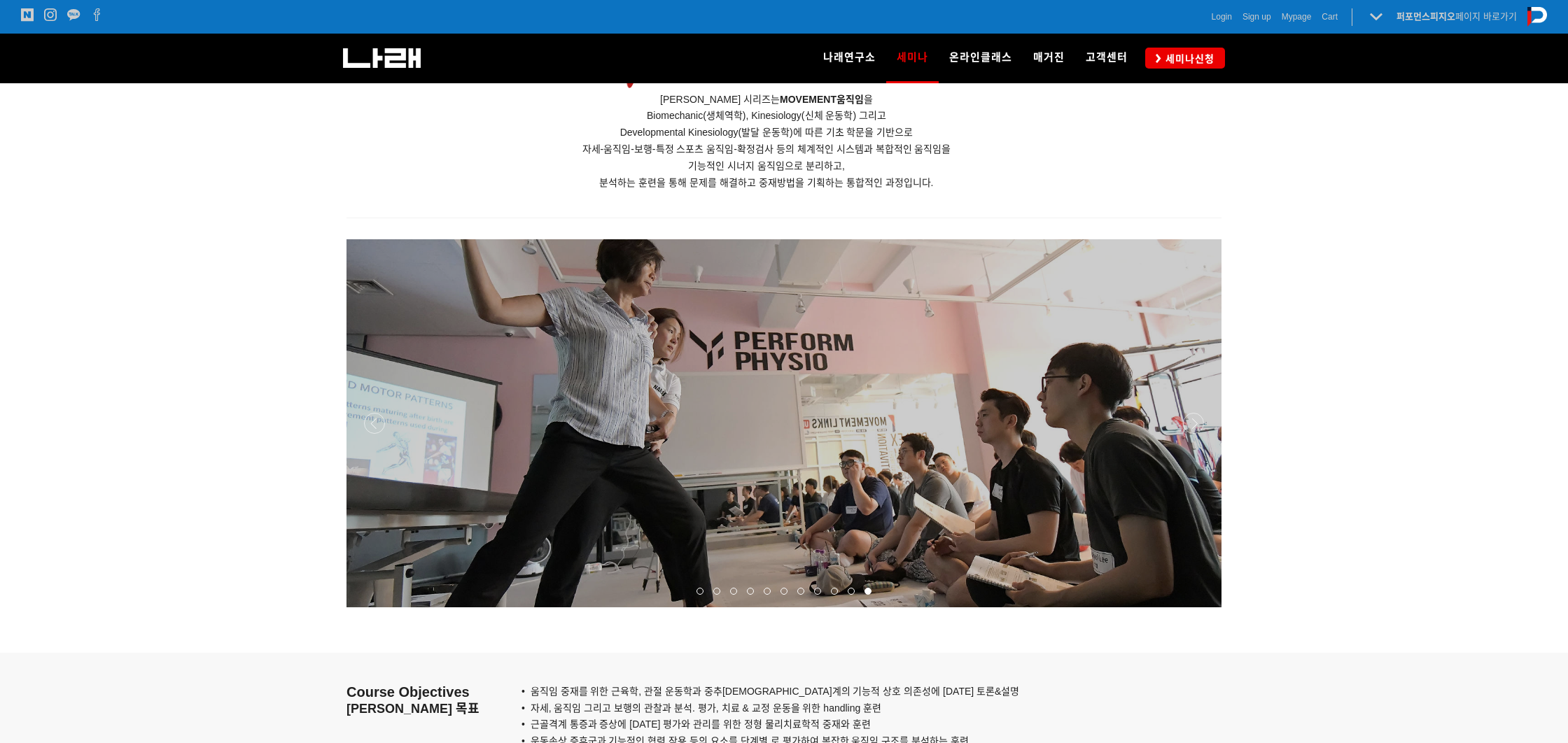
click at [1190, 607] on div at bounding box center [784, 607] width 875 height 0
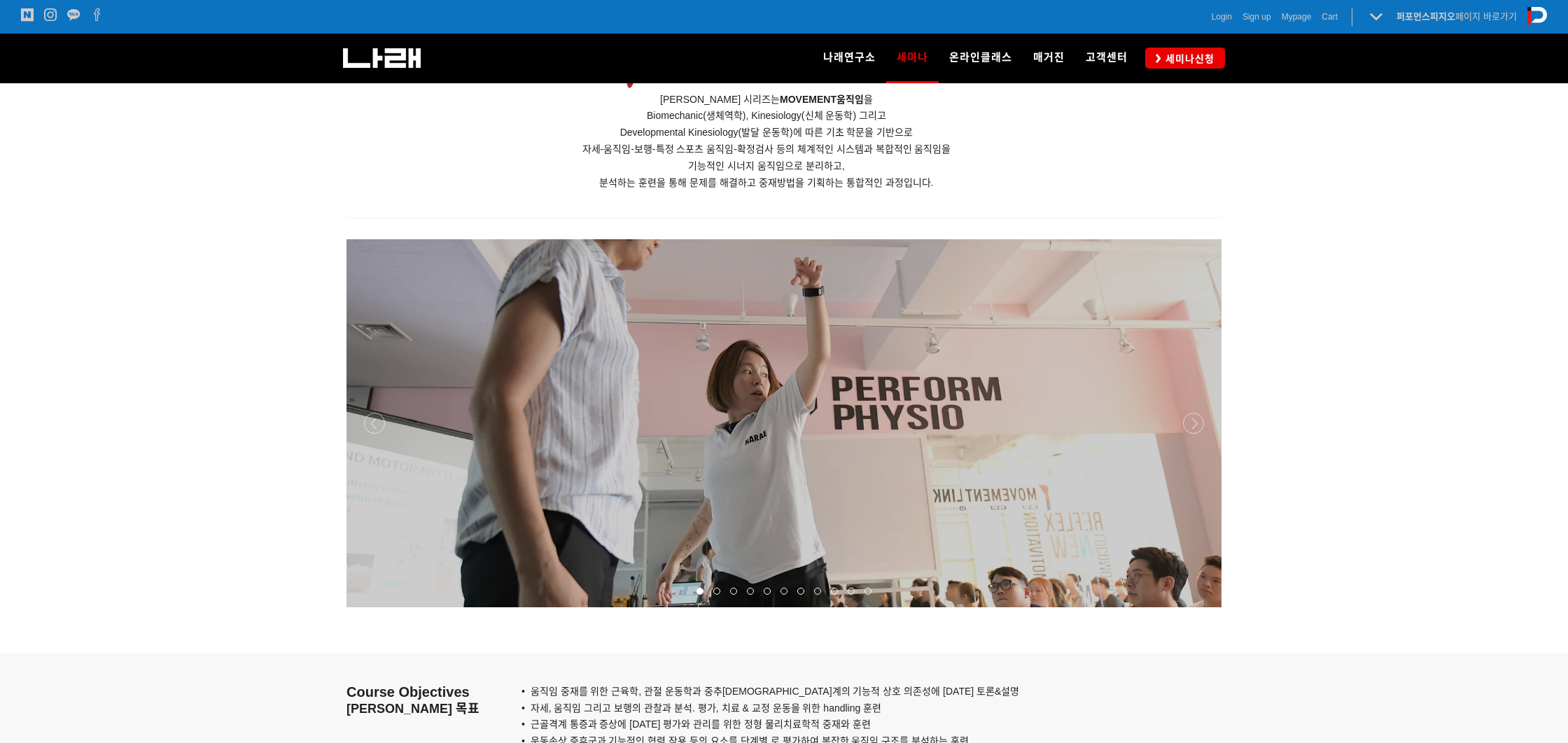
click at [1190, 607] on div at bounding box center [784, 607] width 875 height 0
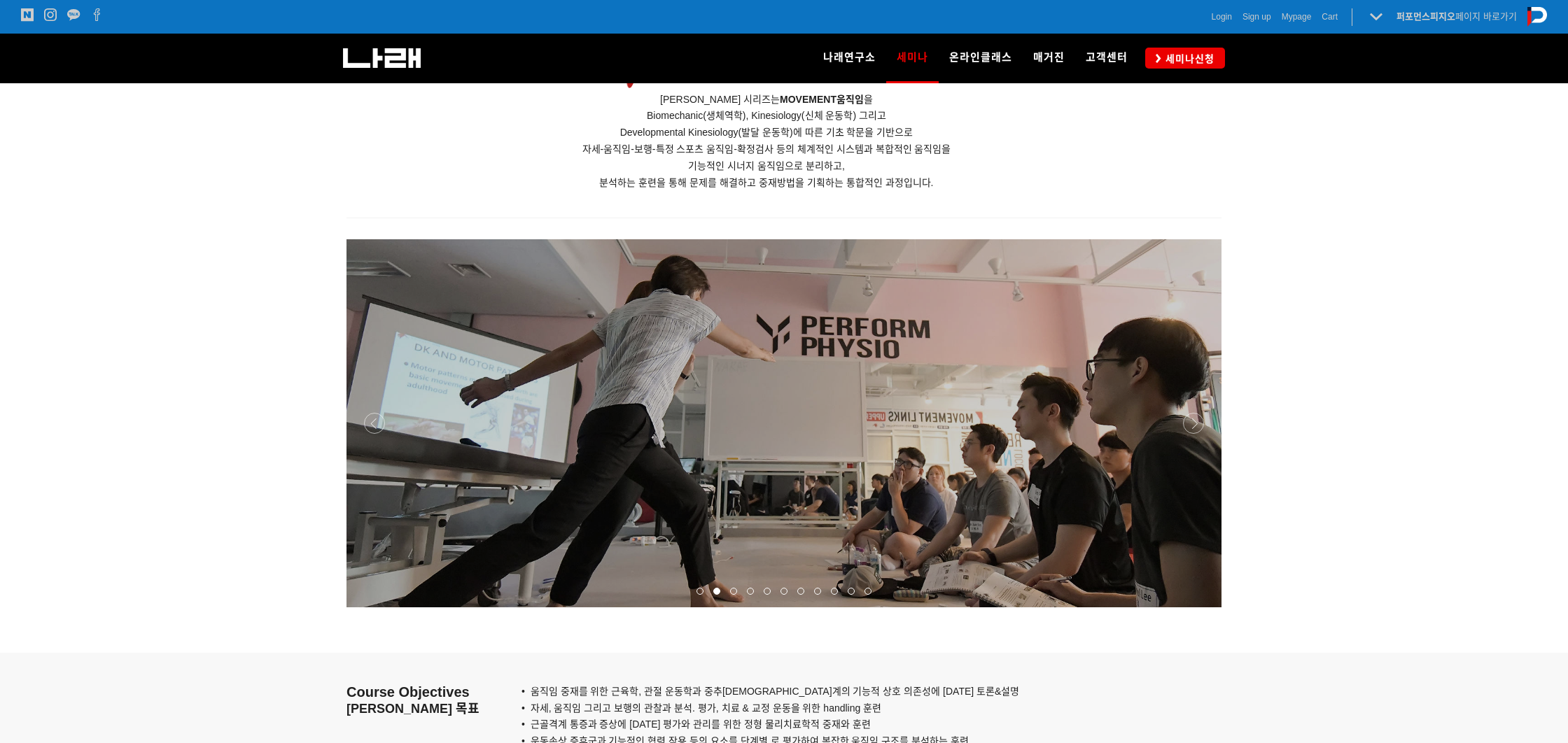
click at [1190, 607] on div at bounding box center [784, 607] width 875 height 0
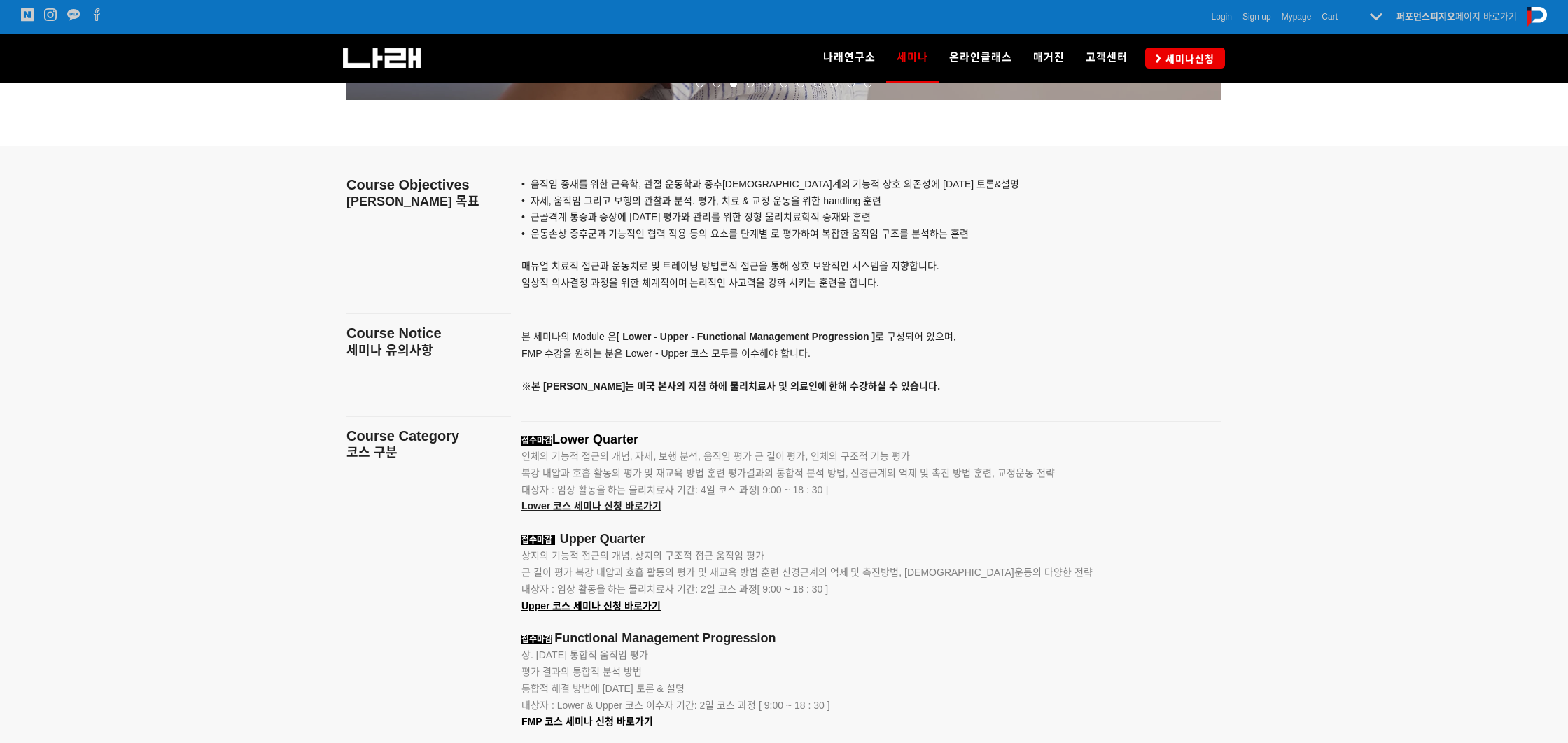
scroll to position [1509, 0]
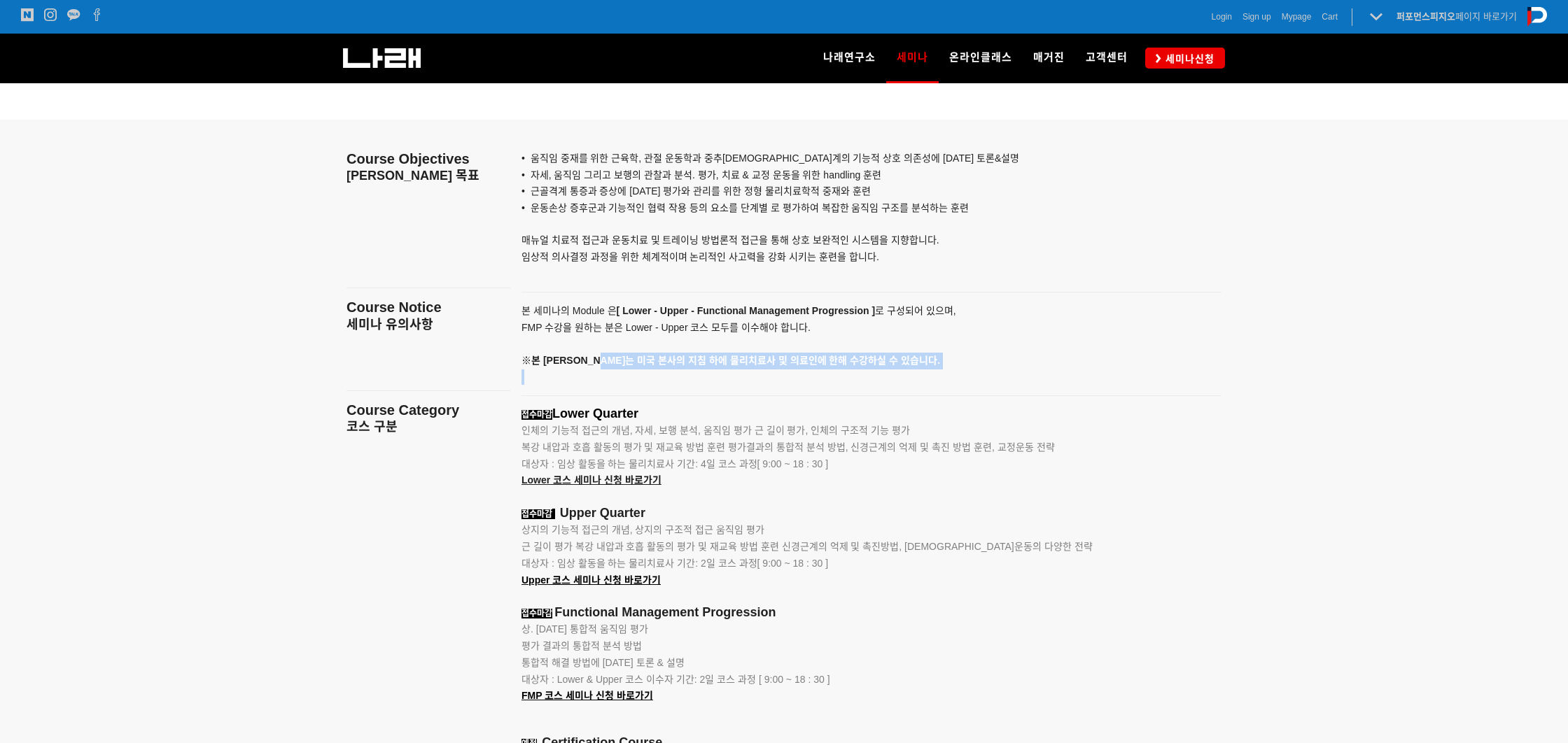
drag, startPoint x: 608, startPoint y: 364, endPoint x: 798, endPoint y: 388, distance: 191.5
click at [725, 372] on div "본 세미나의 Module 은 [ Lower - Upper - Functional Management Progression ] 로 구성되어 있으…" at bounding box center [853, 344] width 665 height 82
click at [812, 397] on div at bounding box center [871, 395] width 721 height 22
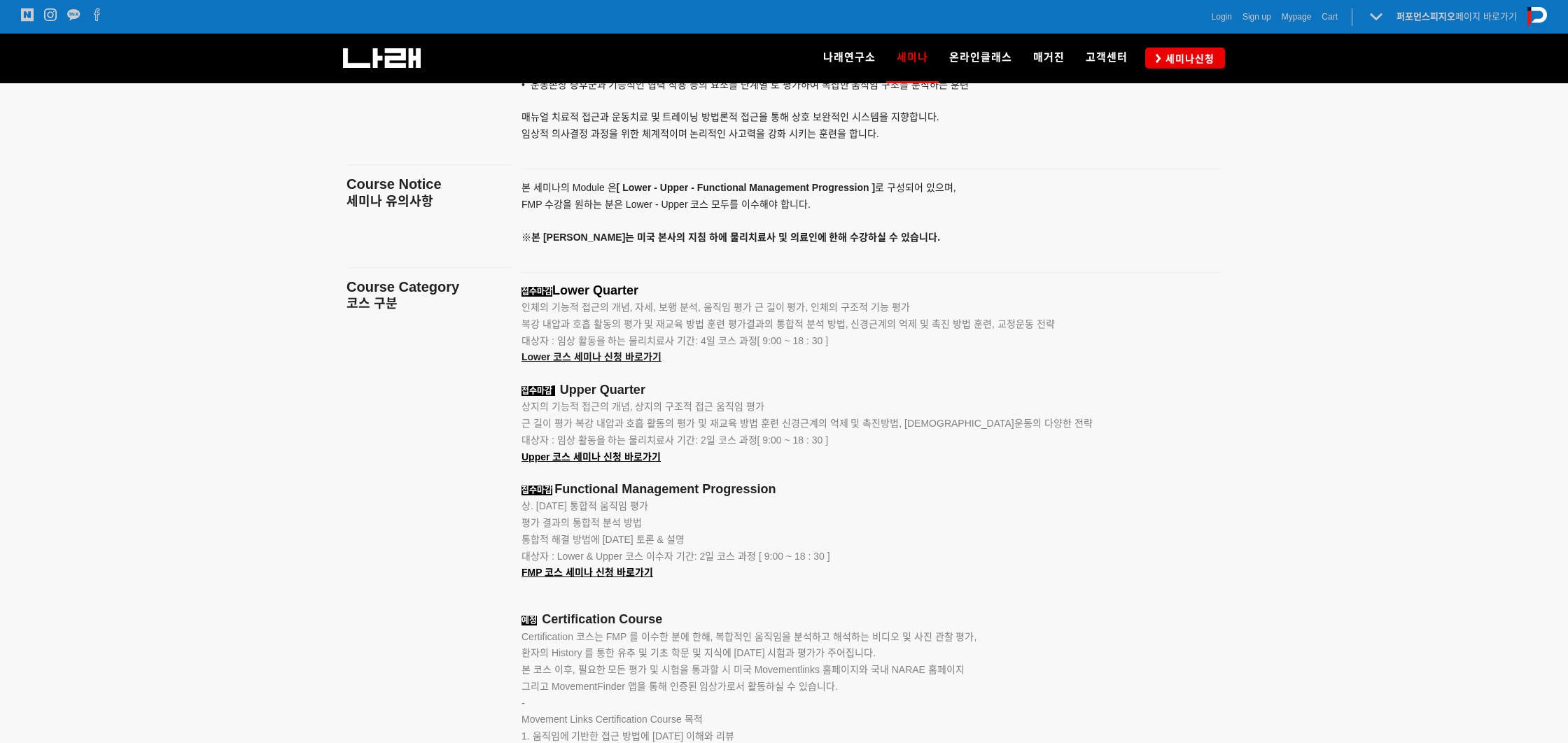
scroll to position [1631, 0]
click at [956, 525] on p "평가 결과의 통합적 분석 방법" at bounding box center [853, 525] width 665 height 17
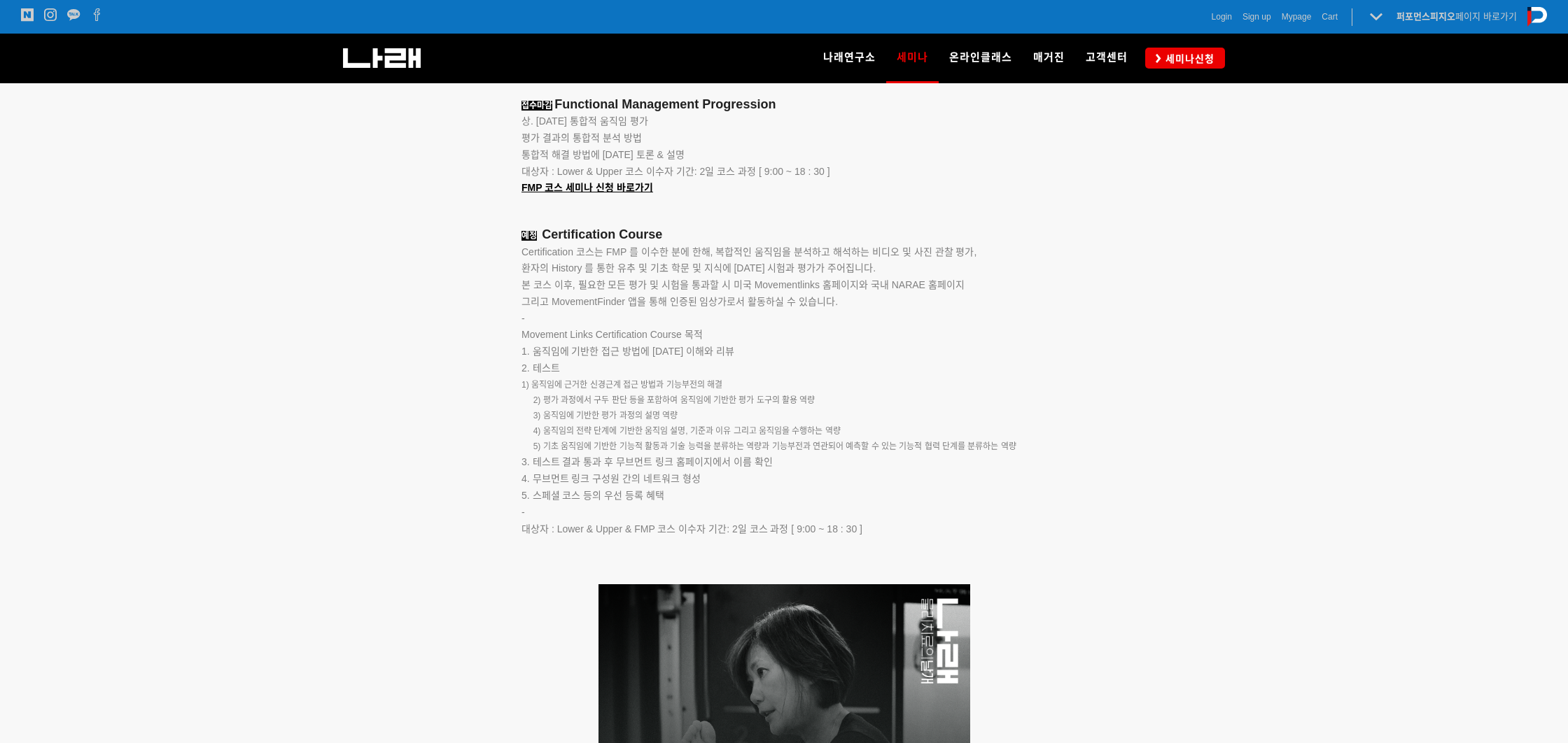
scroll to position [2279, 0]
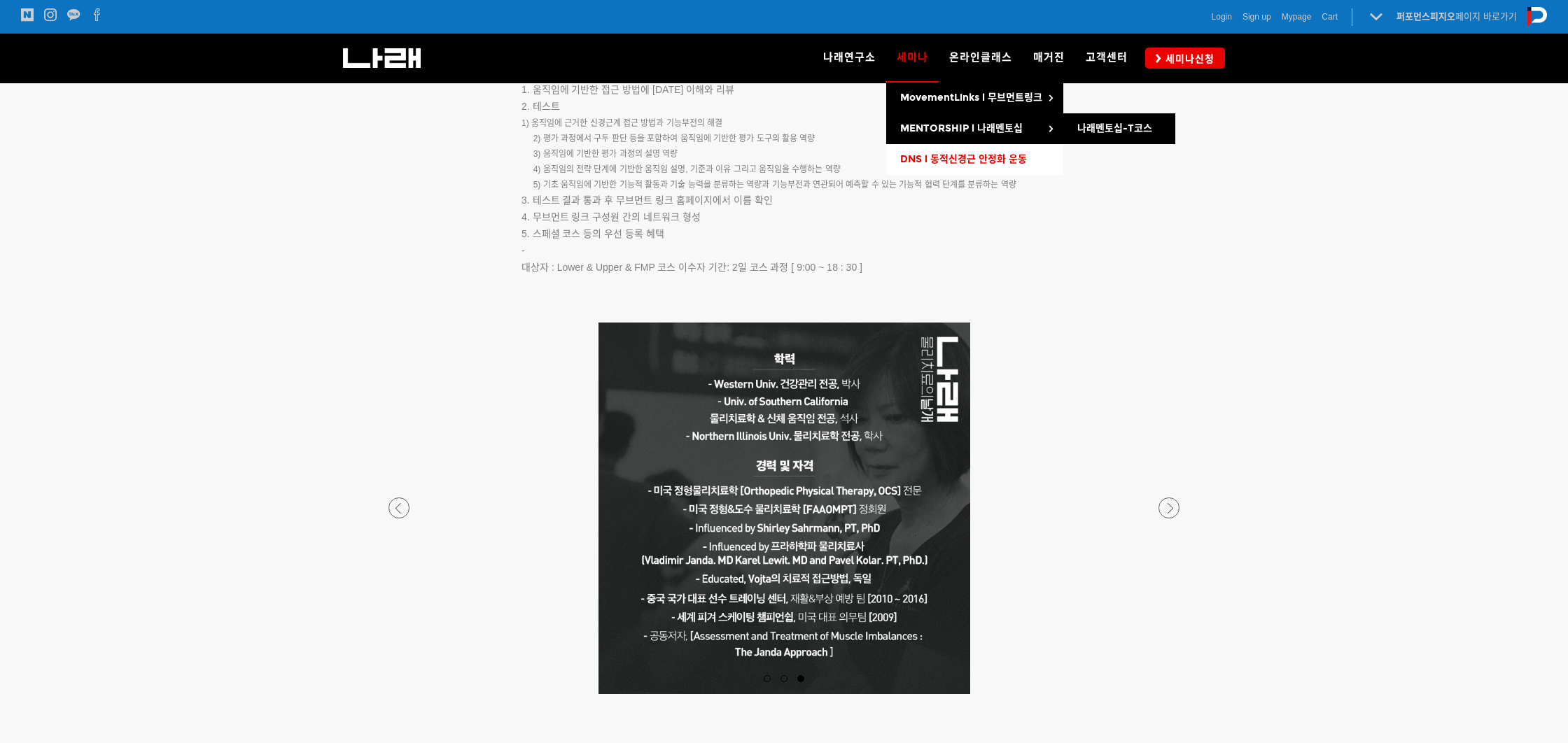
click at [925, 163] on span "DNS l 동적신경근 안정화 운동" at bounding box center [963, 159] width 126 height 12
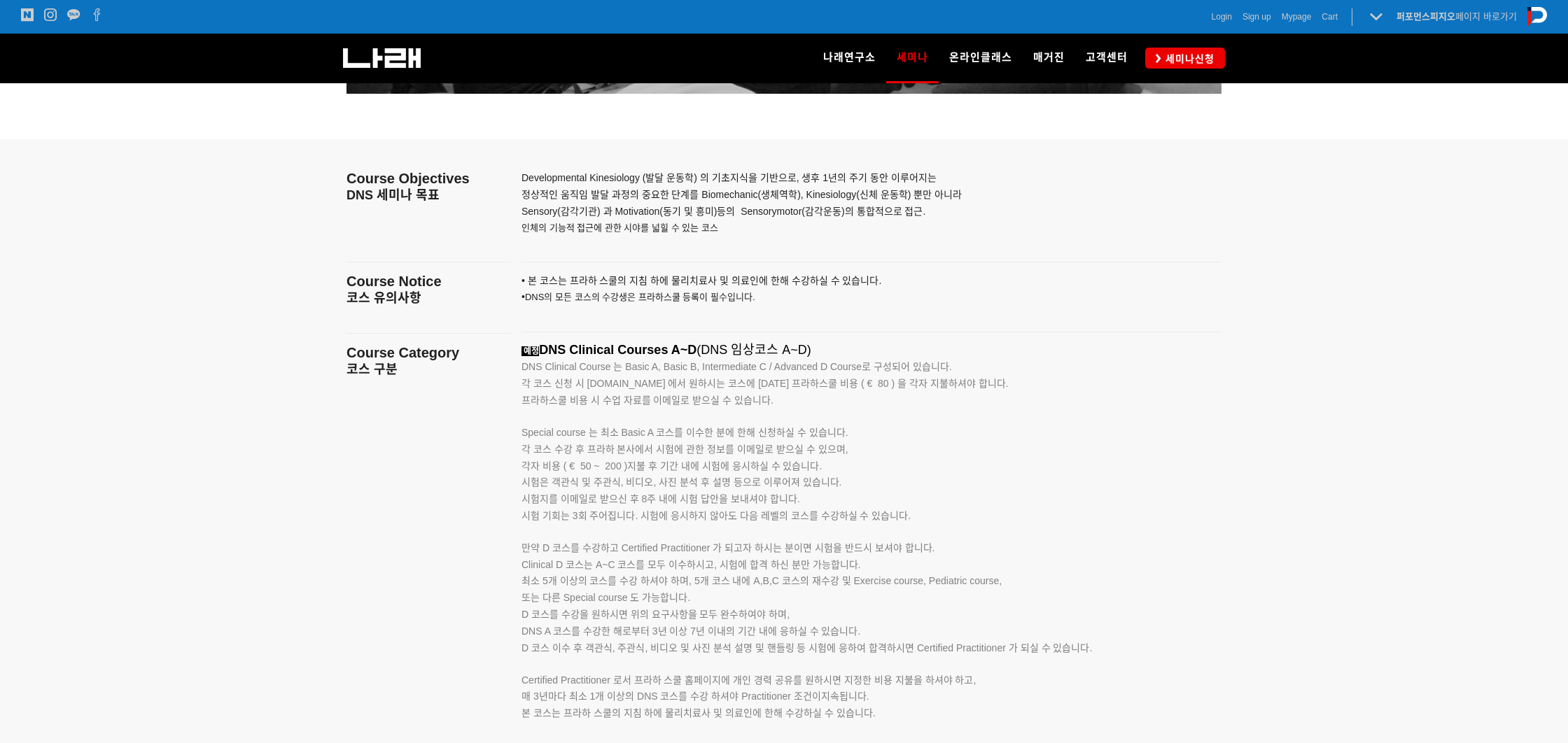
scroll to position [2067, 0]
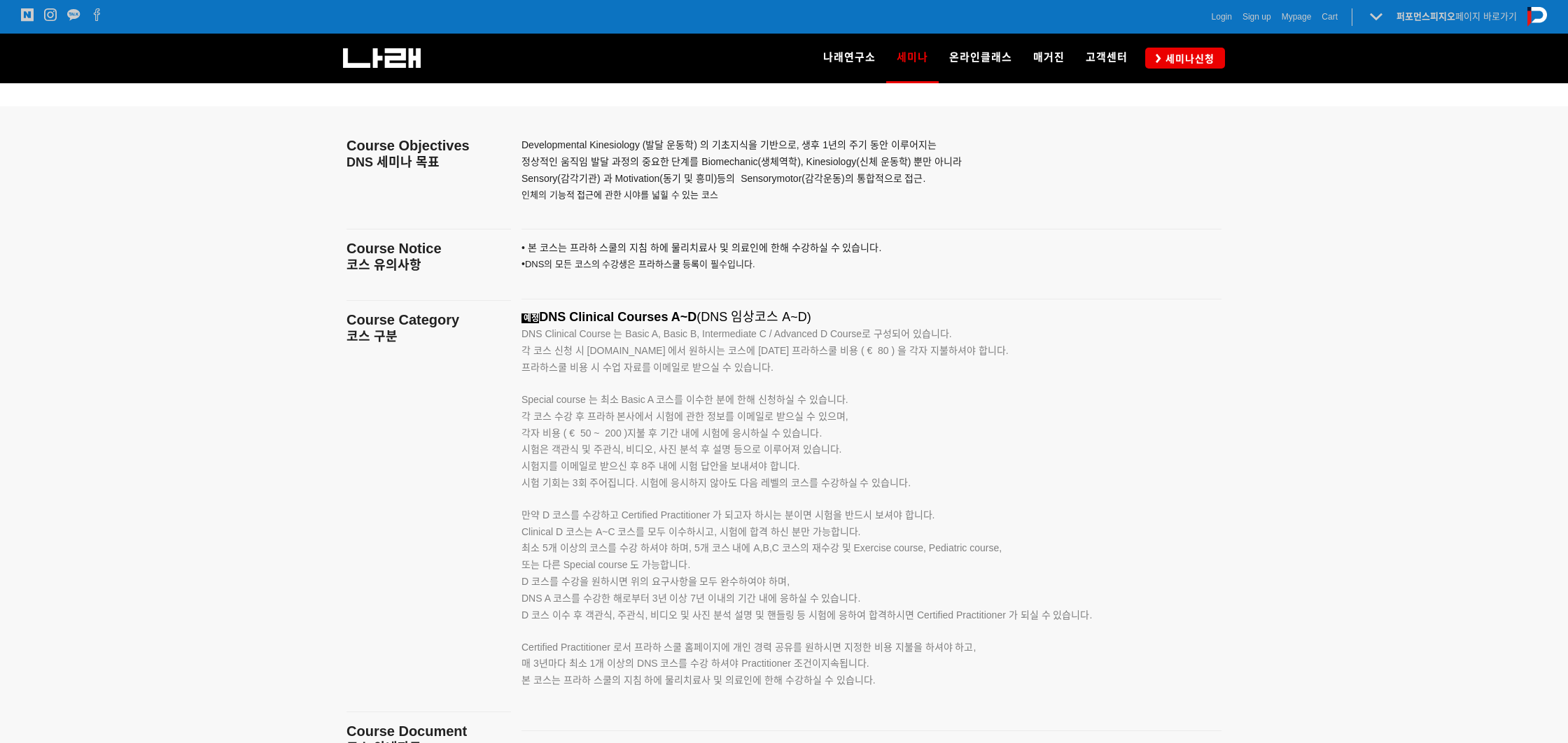
drag, startPoint x: 539, startPoint y: 338, endPoint x: 839, endPoint y: 374, distance: 302.2
click at [839, 374] on div "예정 DNS Clinical Courses A~D (DNS 임상코스 A~D) DNS Clinical Course 는 Basic A, Basic…" at bounding box center [853, 515] width 665 height 410
click at [865, 396] on p "Special course 는 최소 Basic A 코스를 이수한 분에 한해 신청하실 수 있습니다." at bounding box center [853, 392] width 665 height 32
drag, startPoint x: 549, startPoint y: 390, endPoint x: 985, endPoint y: 449, distance: 440.0
click at [955, 445] on div "예정 DNS Clinical Courses A~D (DNS 임상코스 A~D) DNS Clinical Course 는 Basic A, Basic…" at bounding box center [853, 515] width 665 height 410
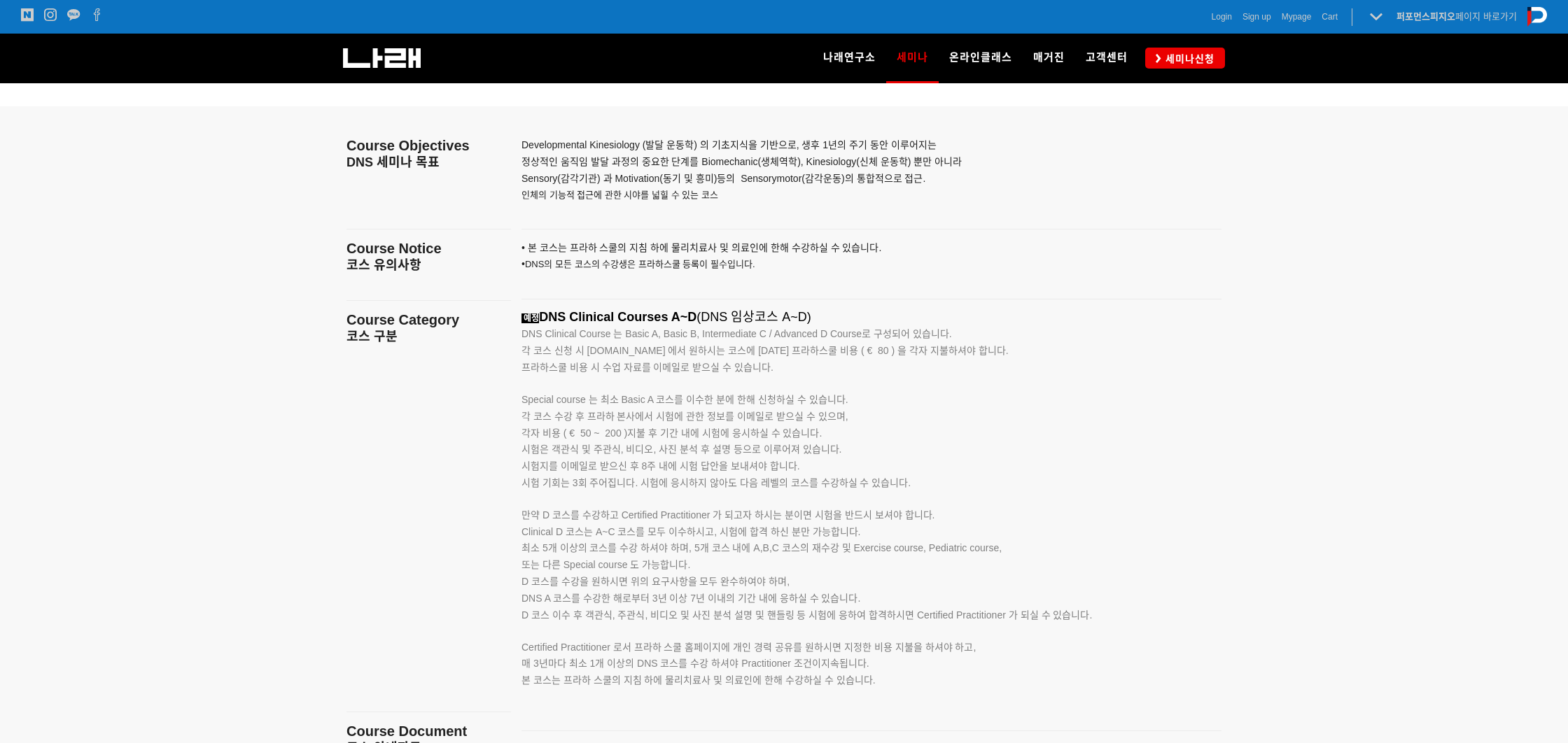
click at [985, 449] on p "각 코스 수강 후 프라하 본사에서 시험에 관한 정보를 이메일로 받으실 수 있으며, 각자 비용 ( € 50 ~ 200 )지불 후 기간 내에 시험…" at bounding box center [853, 442] width 665 height 67
drag, startPoint x: 551, startPoint y: 410, endPoint x: 933, endPoint y: 482, distance: 388.7
click at [908, 477] on div "예정 DNS Clinical Courses A~D (DNS 임상코스 A~D) DNS Clinical Course 는 Basic A, Basic…" at bounding box center [853, 515] width 665 height 410
click at [933, 482] on p "시험 기회는 3회 주어집니다. 시험에 응시하지 않아도 다음 레벨의 코스를 수강하실 수 있습니다. 만약 D 코스를 수강하고 Certified P…" at bounding box center [853, 499] width 665 height 49
drag, startPoint x: 626, startPoint y: 522, endPoint x: 949, endPoint y: 560, distance: 325.2
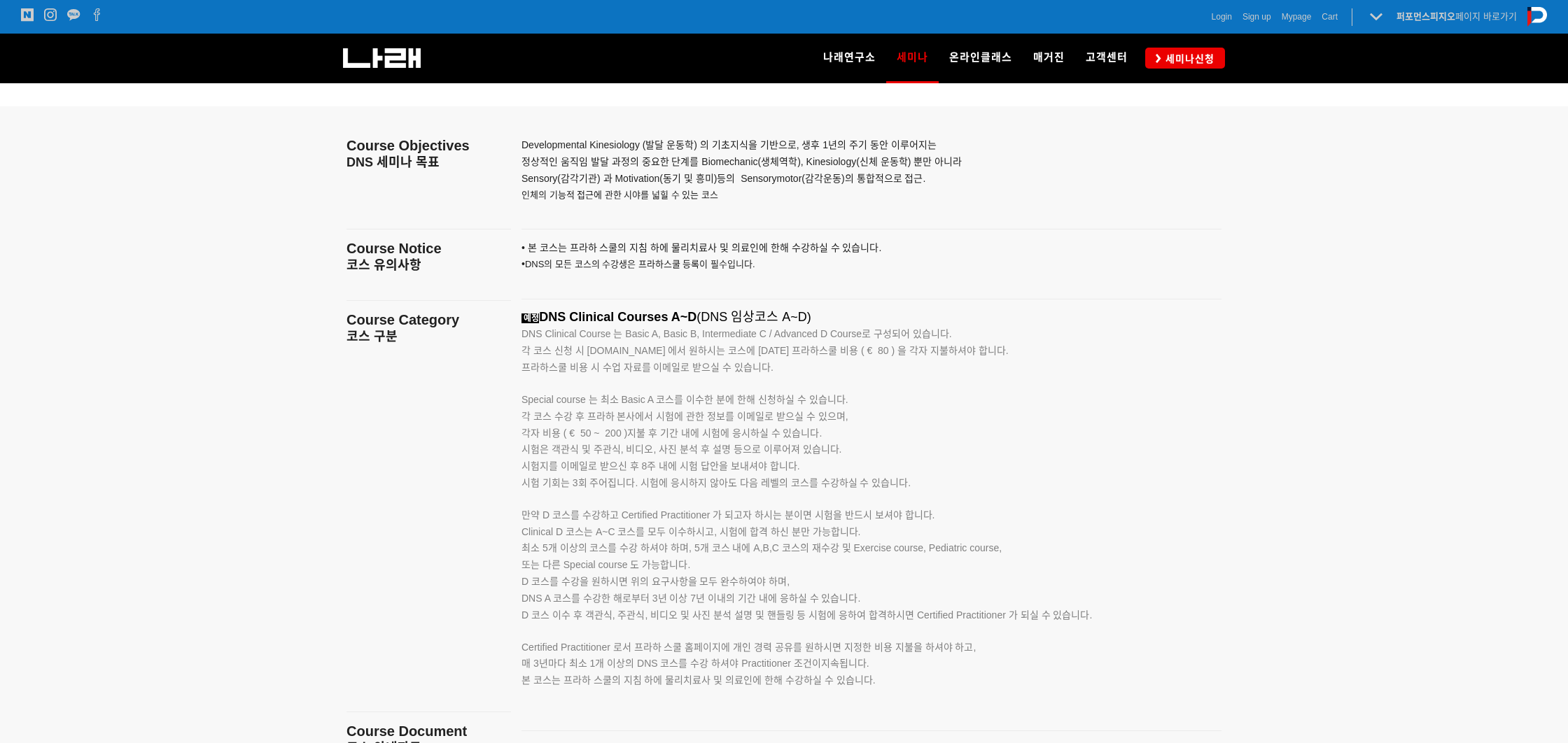
click at [948, 559] on div "예정 DNS Clinical Courses A~D (DNS 임상코스 A~D) DNS Clinical Course 는 Basic A, Basic…" at bounding box center [853, 515] width 665 height 410
drag, startPoint x: 949, startPoint y: 560, endPoint x: 848, endPoint y: 583, distance: 103.6
click at [949, 560] on p "Clinical D 코스는 A~C 코스를 모두 이수하시고, 시험에 합격 하신 분만 가능합니다. 최소 5개 이상의 코스를 수강 하셔야 하며, 5…" at bounding box center [853, 574] width 665 height 100
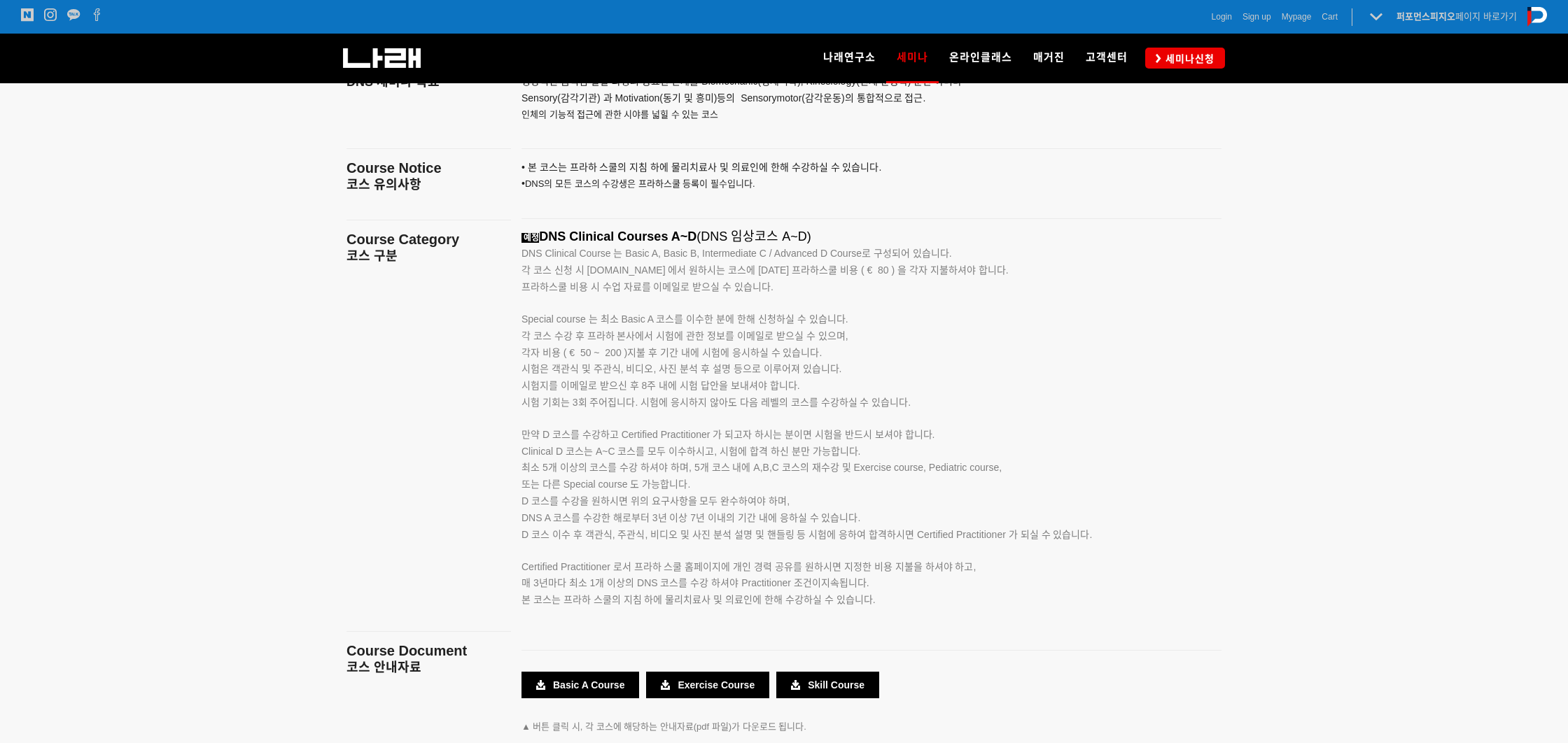
scroll to position [2156, 0]
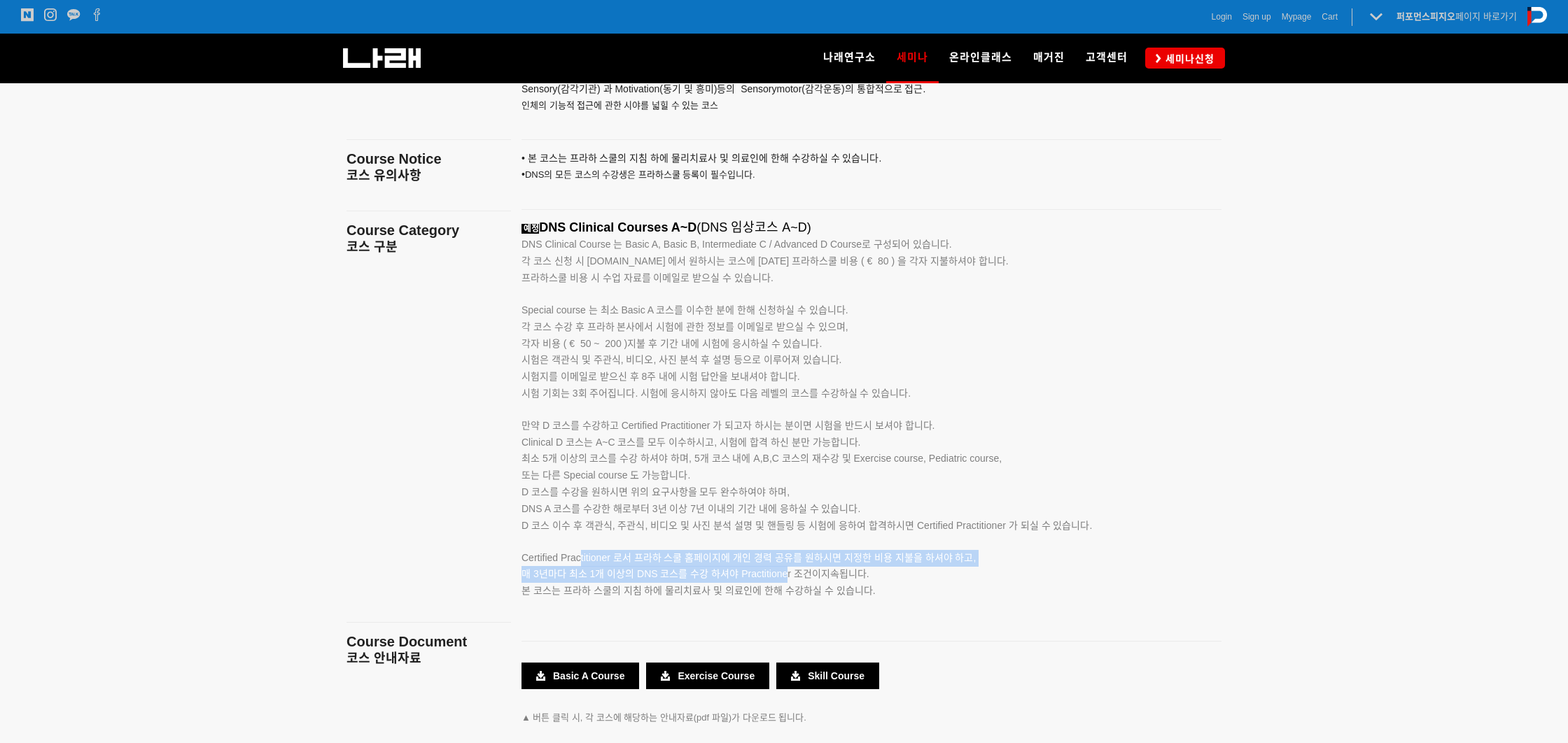
drag, startPoint x: 585, startPoint y: 555, endPoint x: 858, endPoint y: 576, distance: 273.8
click at [858, 576] on span "Certified Practitioner 로서 프라하 스쿨 홈페이지에 개인 경력 공유를 원하시면 지정한 비용 지불을 하셔야 하고, 매 3년마다…" at bounding box center [748, 566] width 454 height 28
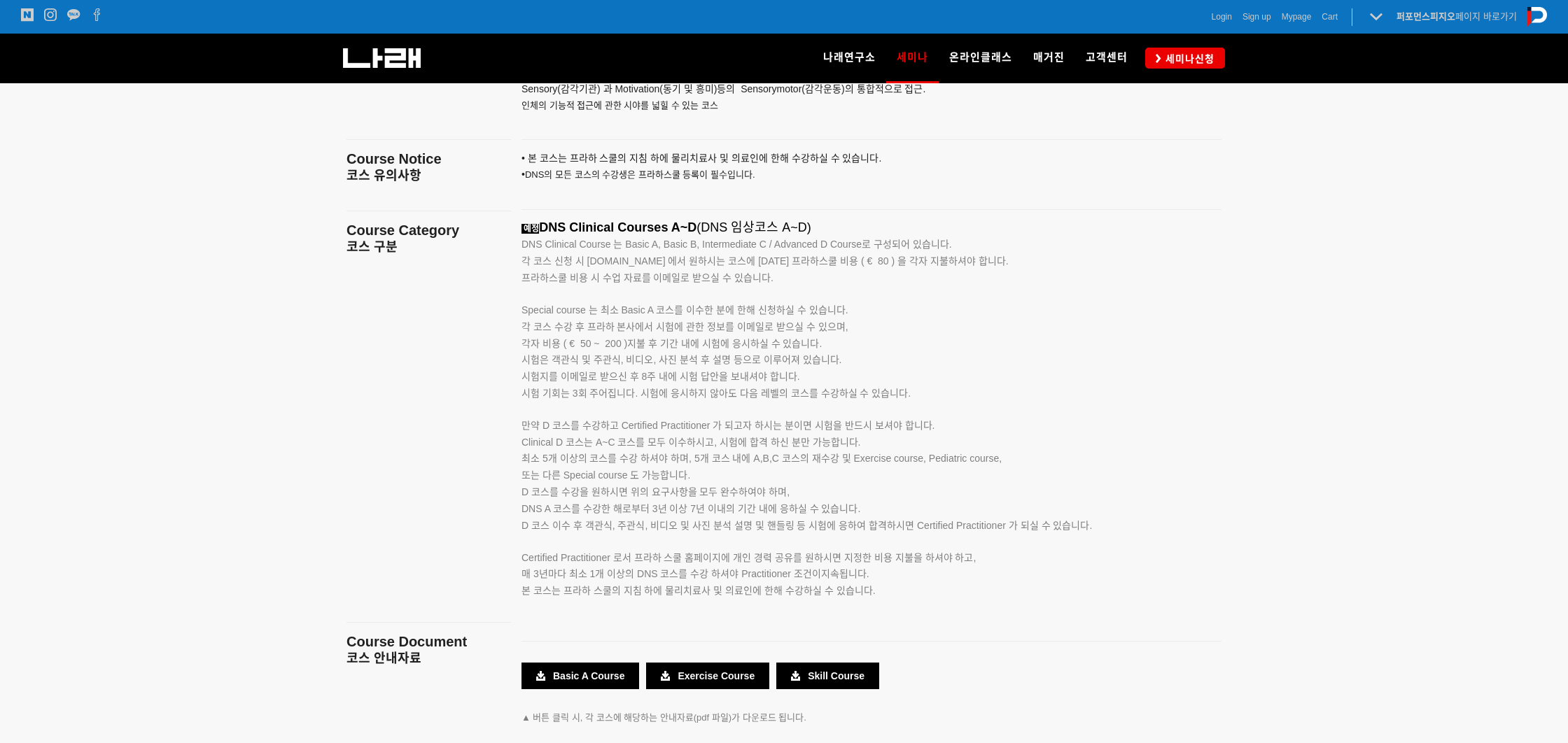
click at [1026, 603] on p at bounding box center [853, 607] width 665 height 15
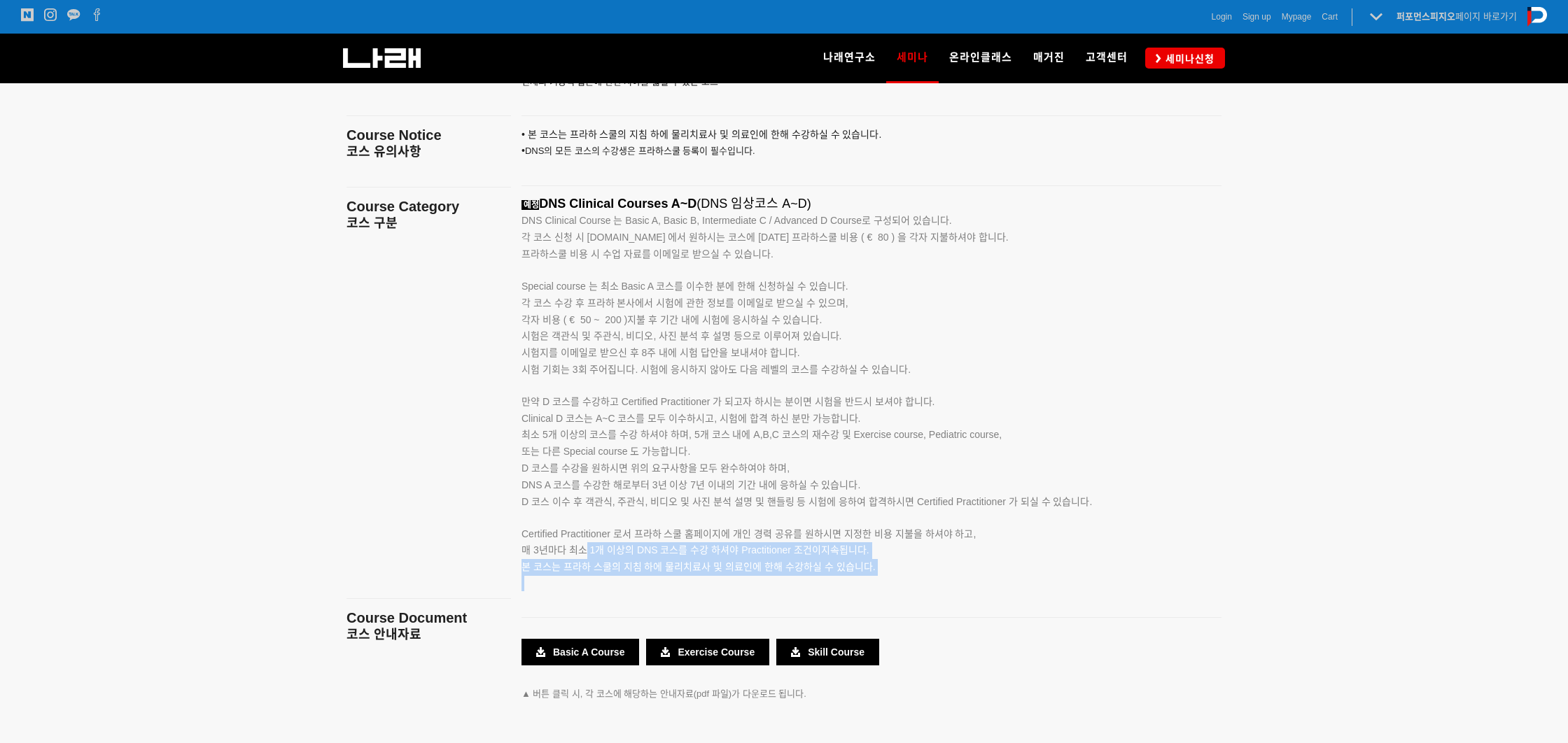
drag, startPoint x: 587, startPoint y: 551, endPoint x: 942, endPoint y: 584, distance: 356.5
click at [920, 581] on div "예정 DNS Clinical Courses A~D (DNS 임상코스 A~D) DNS Clinical Course 는 Basic A, Basic…" at bounding box center [853, 401] width 665 height 410
click at [942, 584] on p at bounding box center [853, 583] width 665 height 15
drag, startPoint x: 810, startPoint y: 563, endPoint x: 965, endPoint y: 560, distance: 155.0
click at [887, 560] on p "본 코스는 프라하 스쿨의 지침 하에 물리치료사 및 의료인에 한해 수강하실 수 있습니다." at bounding box center [853, 567] width 665 height 17
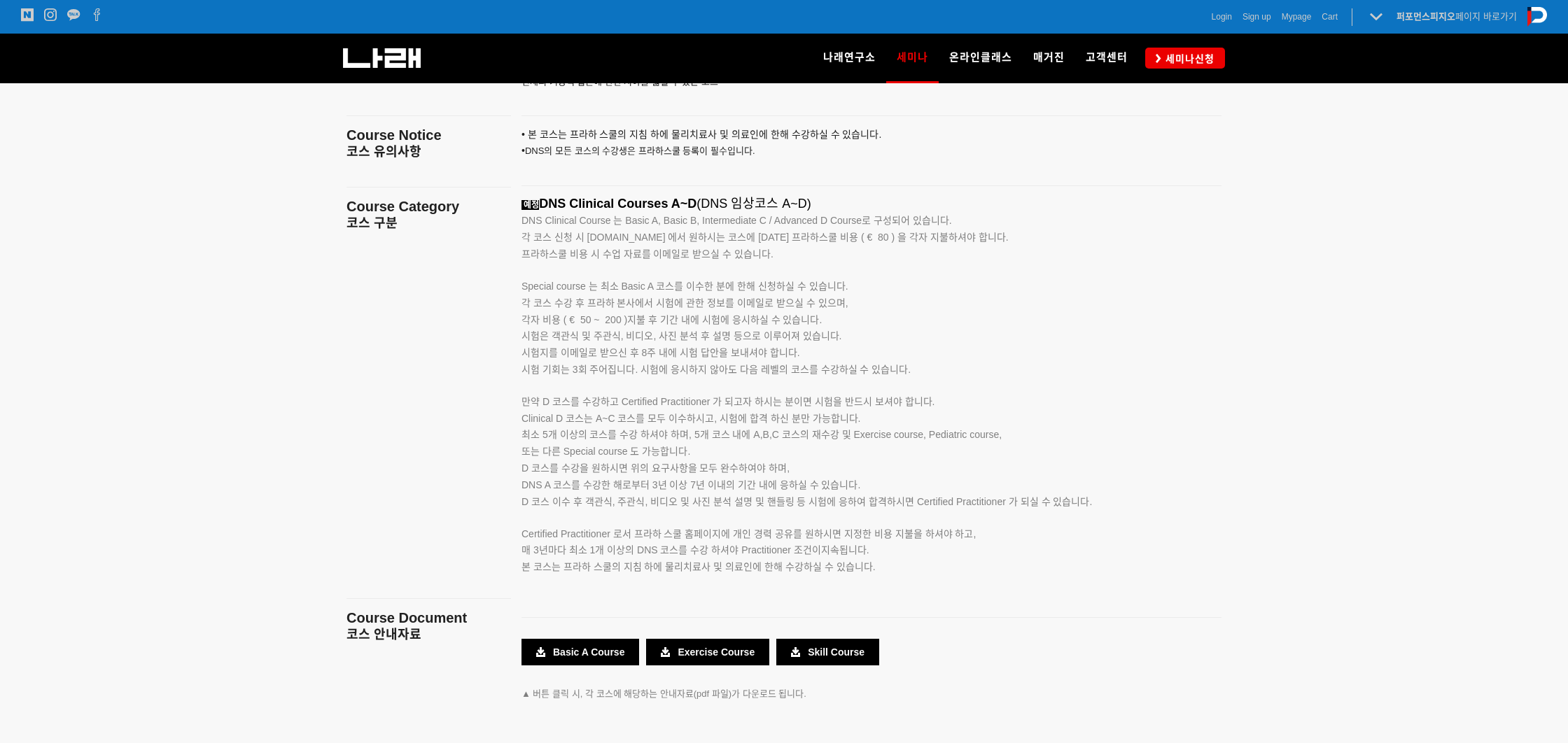
click at [965, 560] on p "본 코스는 프라하 스쿨의 지침 하에 물리치료사 및 의료인에 한해 수강하실 수 있습니다." at bounding box center [853, 567] width 665 height 17
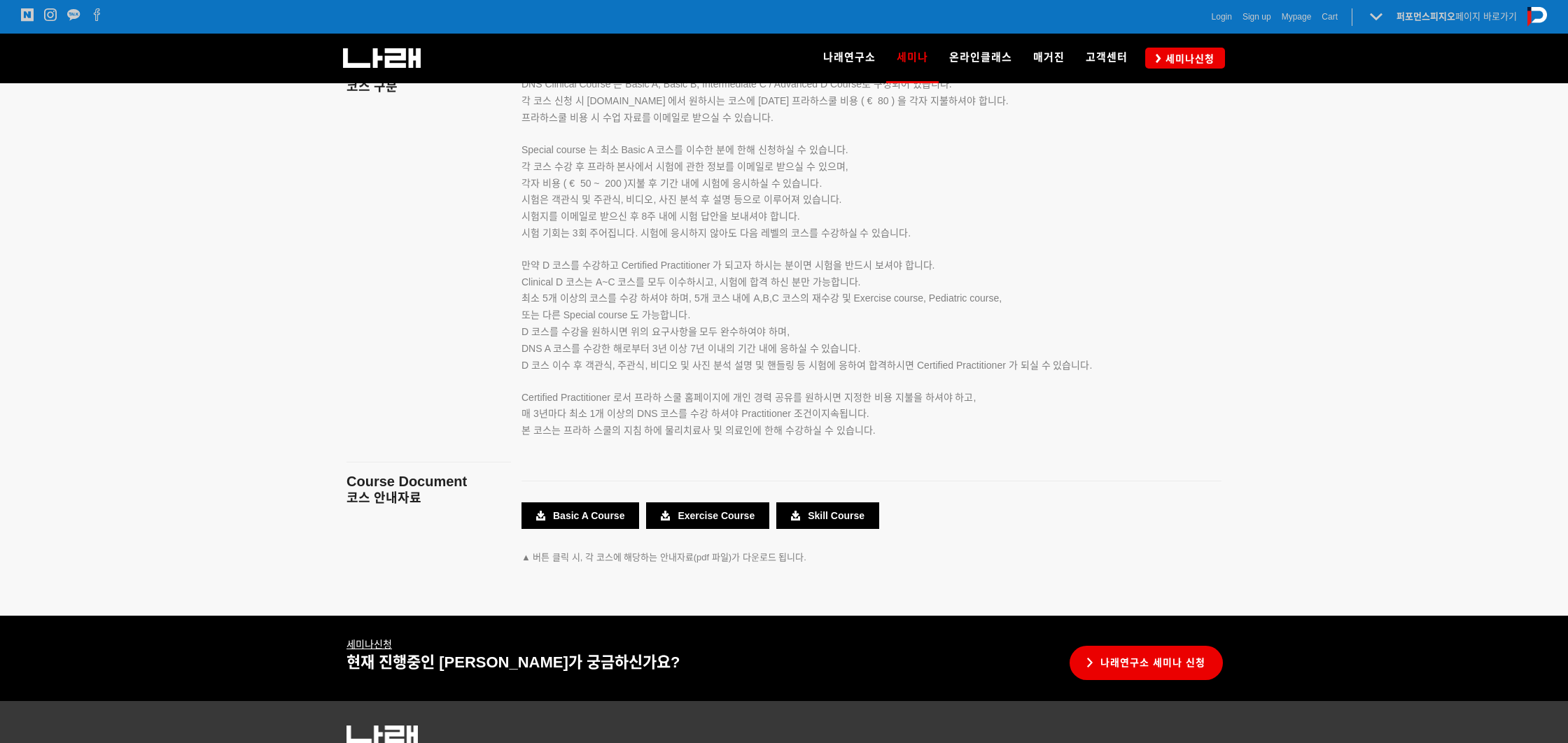
scroll to position [2420, 0]
